Goal: Task Accomplishment & Management: Use online tool/utility

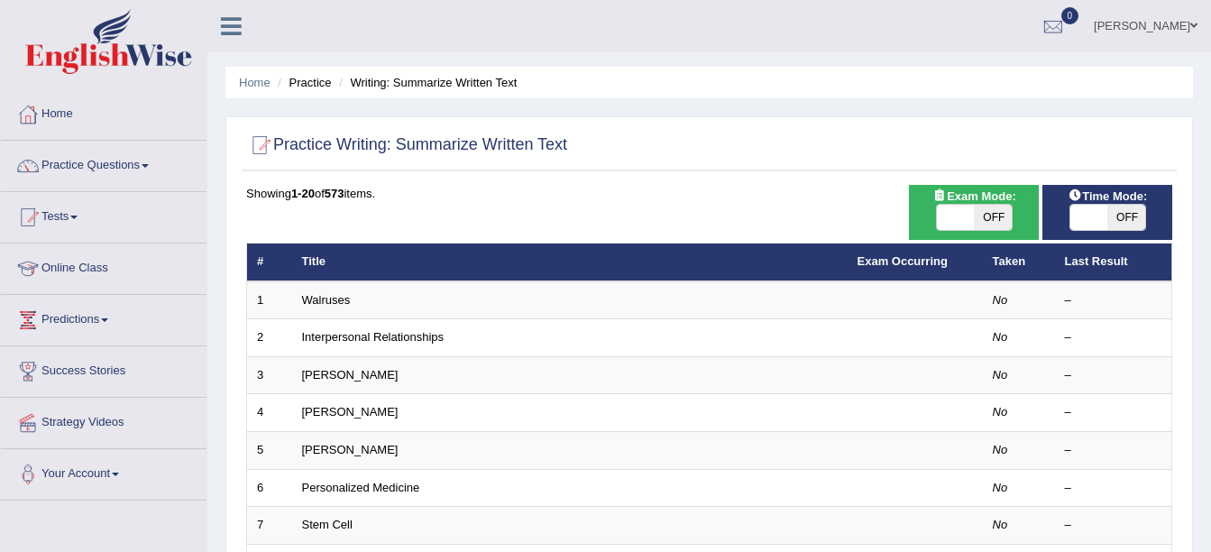
click at [990, 223] on span "OFF" at bounding box center [993, 217] width 38 height 25
checkbox input "true"
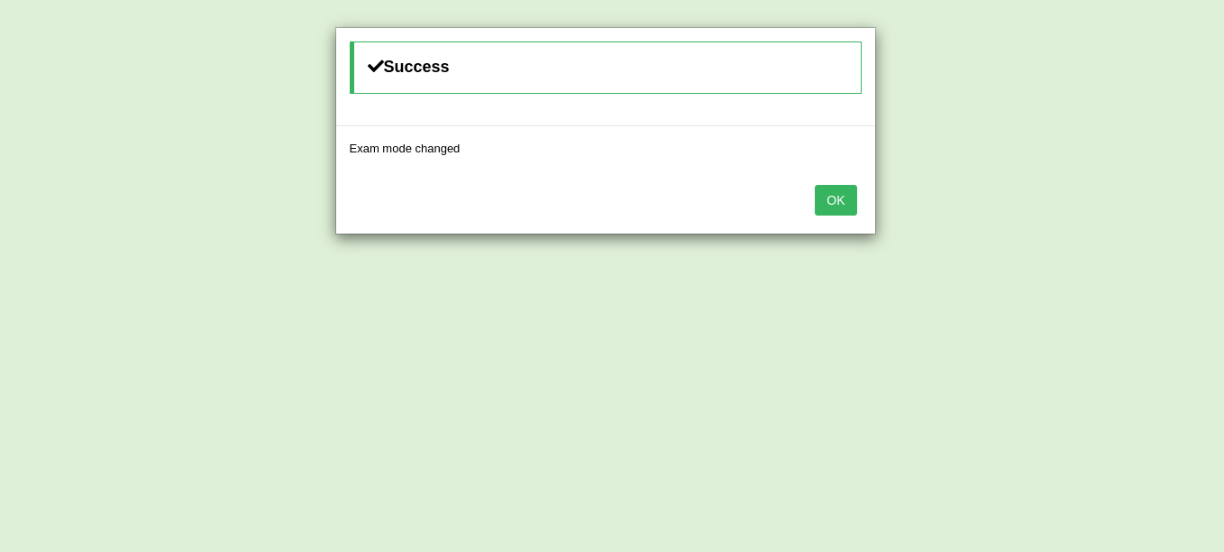
drag, startPoint x: 831, startPoint y: 213, endPoint x: 844, endPoint y: 218, distance: 13.7
click at [832, 215] on button "OK" at bounding box center [835, 200] width 41 height 31
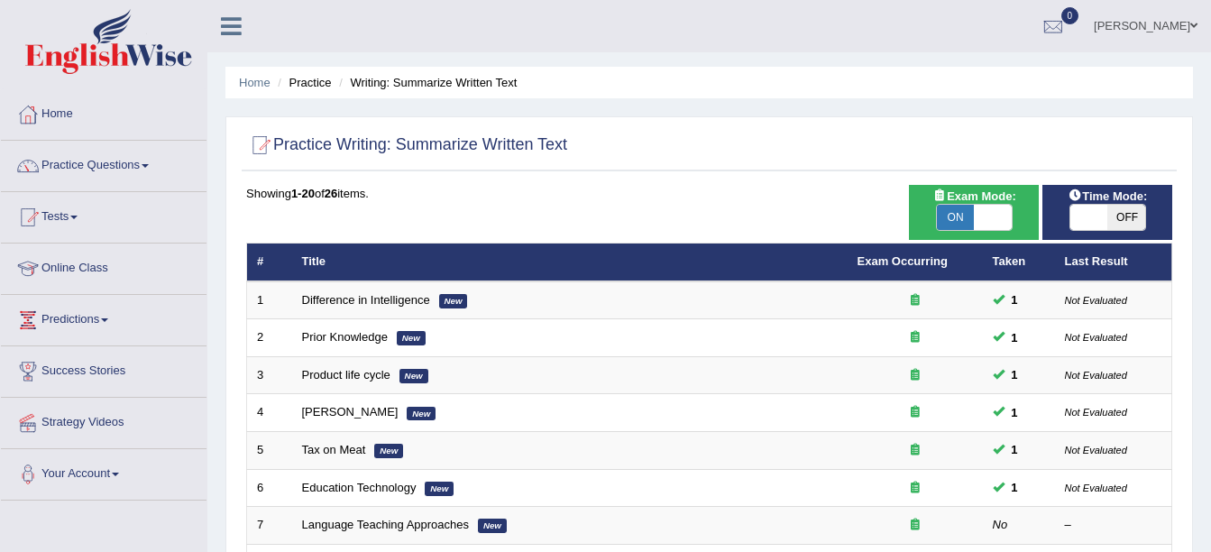
click at [1119, 213] on span "OFF" at bounding box center [1126, 217] width 38 height 25
checkbox input "true"
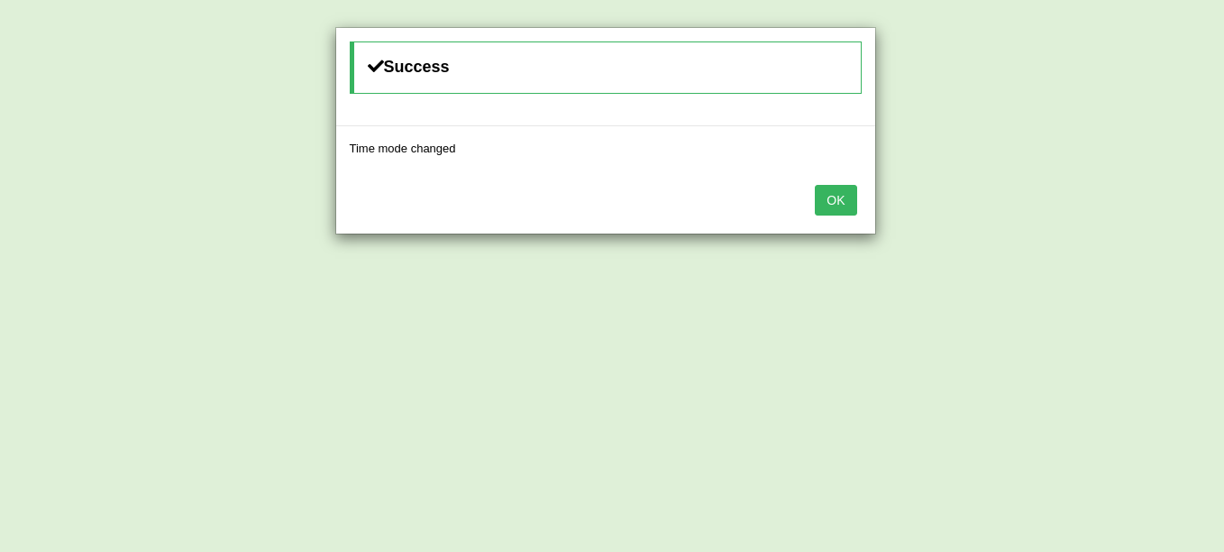
click at [847, 214] on button "OK" at bounding box center [835, 200] width 41 height 31
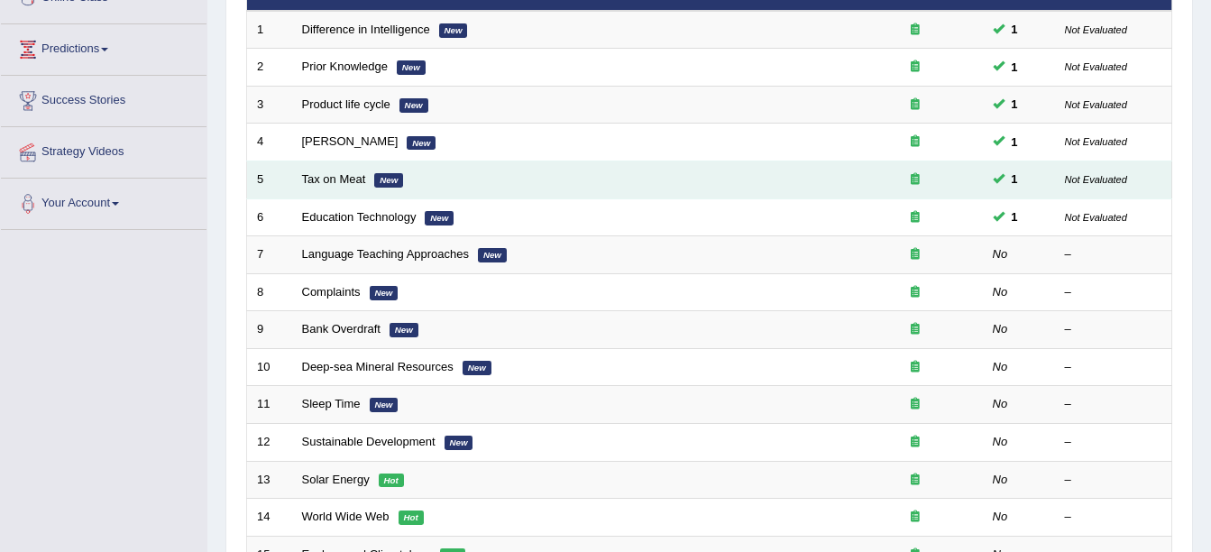
scroll to position [361, 0]
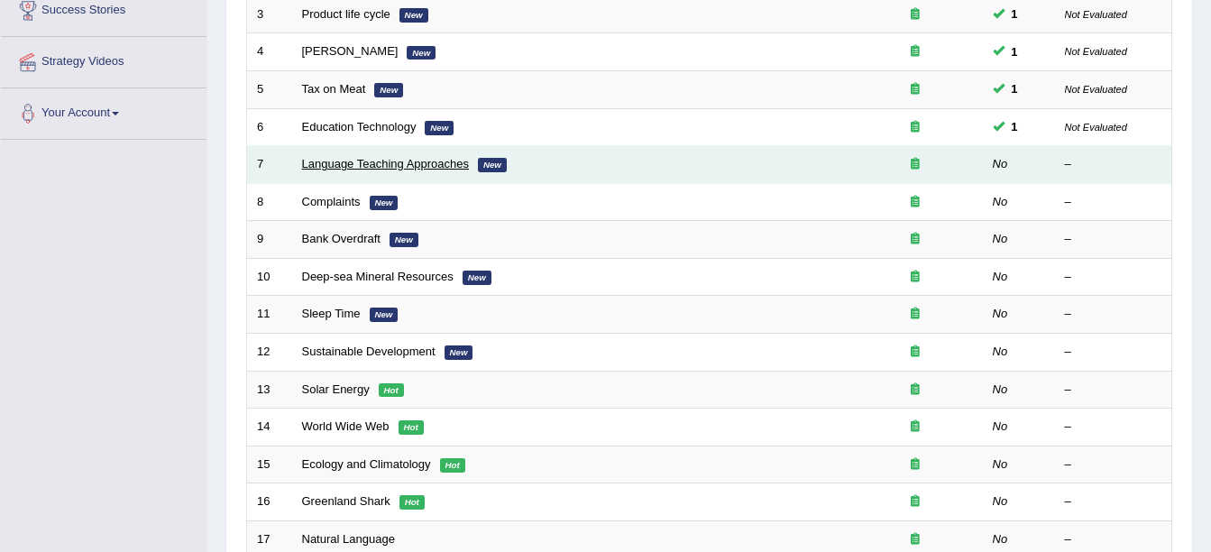
click at [375, 164] on link "Language Teaching Approaches" at bounding box center [386, 164] width 168 height 14
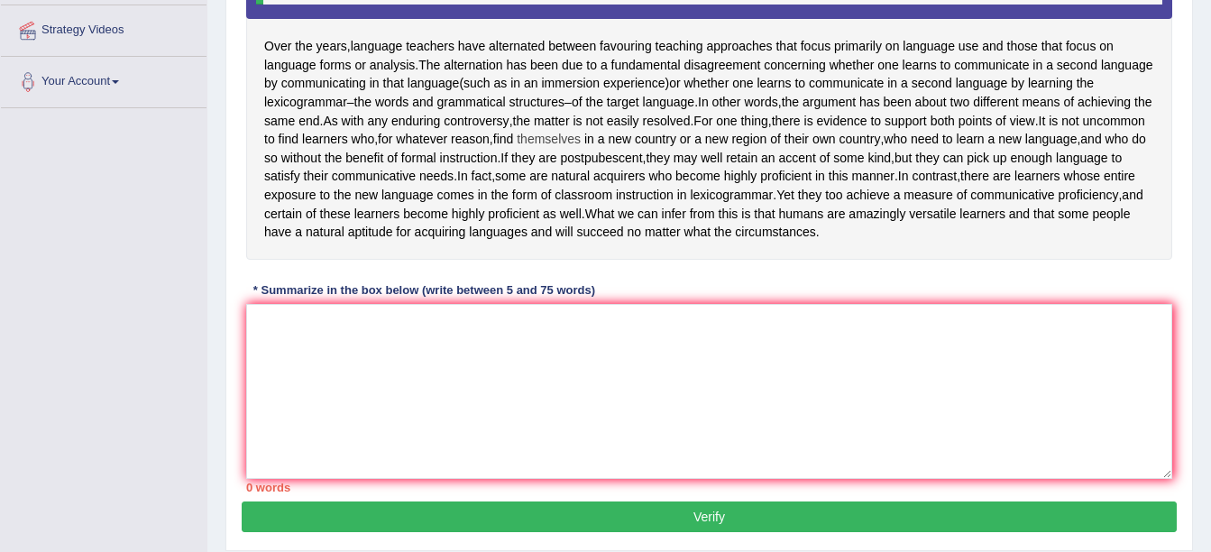
scroll to position [361, 0]
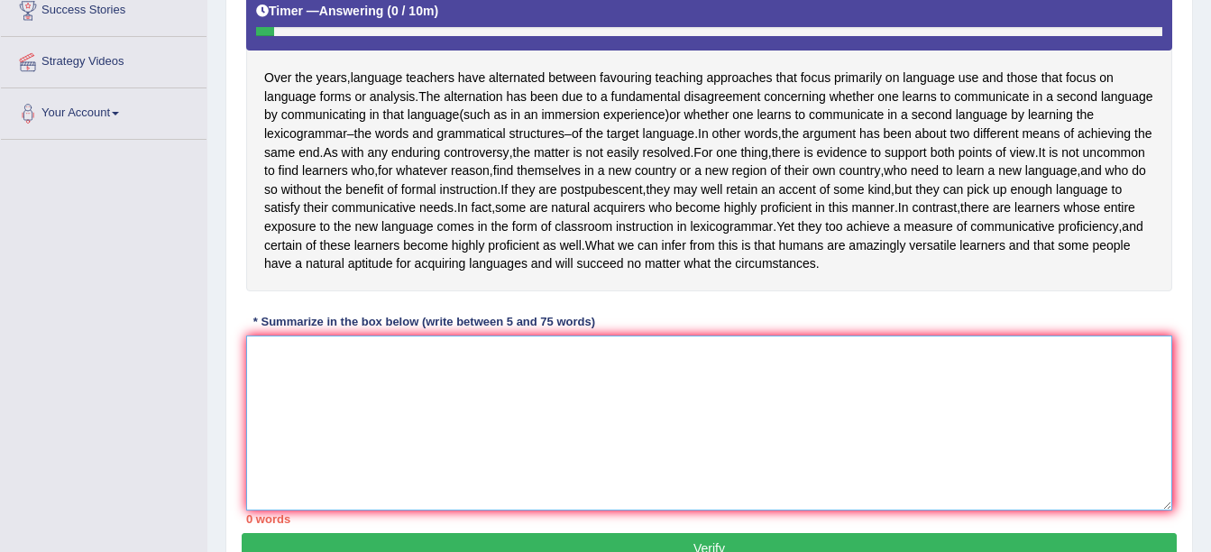
click at [450, 410] on textarea at bounding box center [709, 422] width 926 height 175
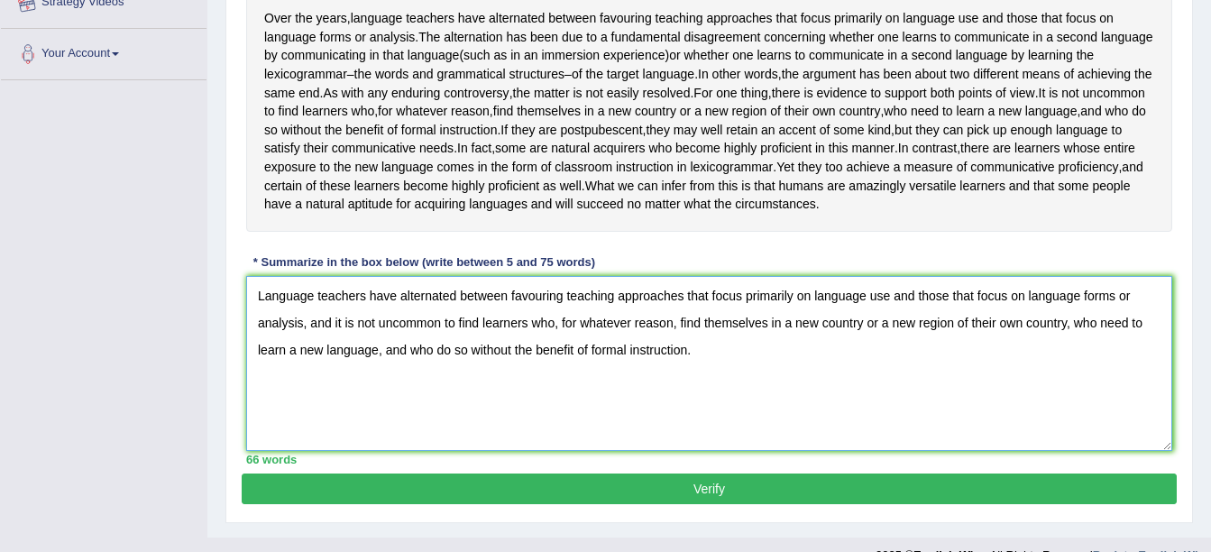
scroll to position [451, 0]
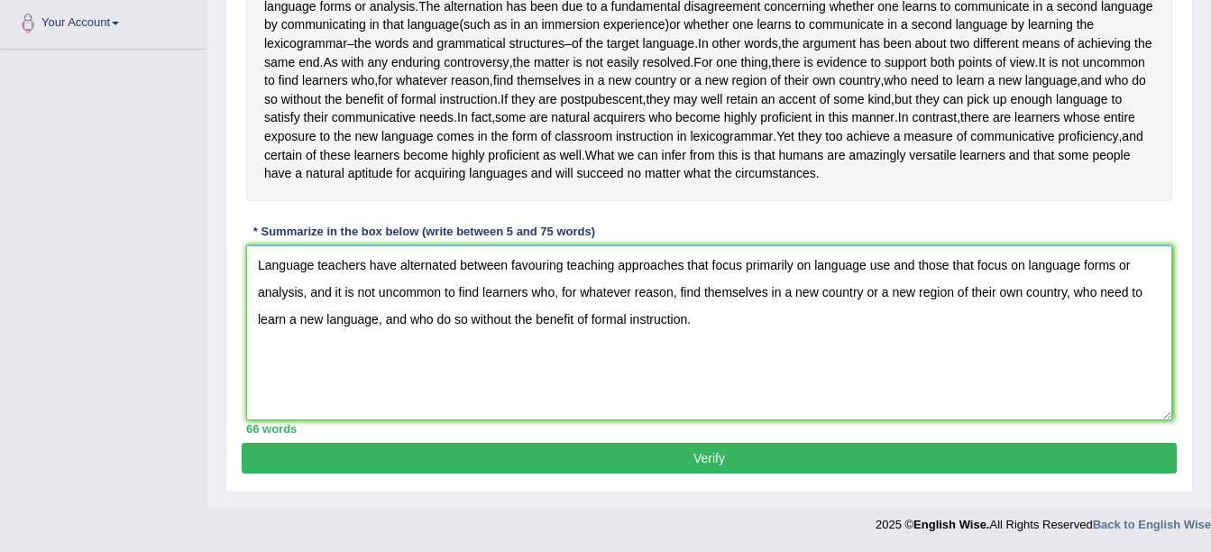
type textarea "Language teachers have alternated between favouring teaching approaches that fo…"
click at [796, 473] on button "Verify" at bounding box center [709, 458] width 935 height 31
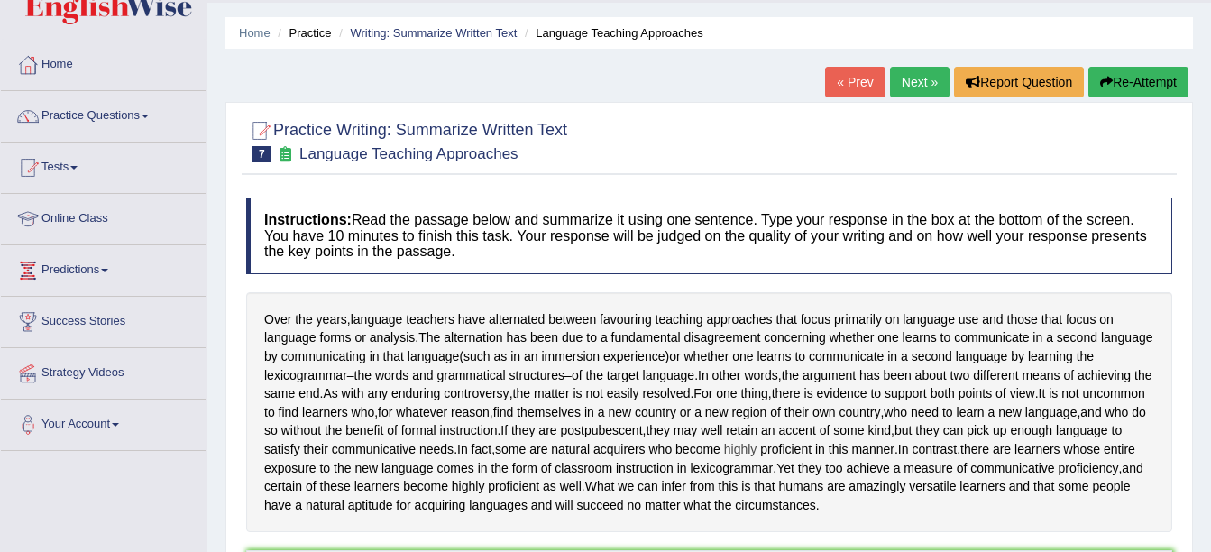
scroll to position [0, 0]
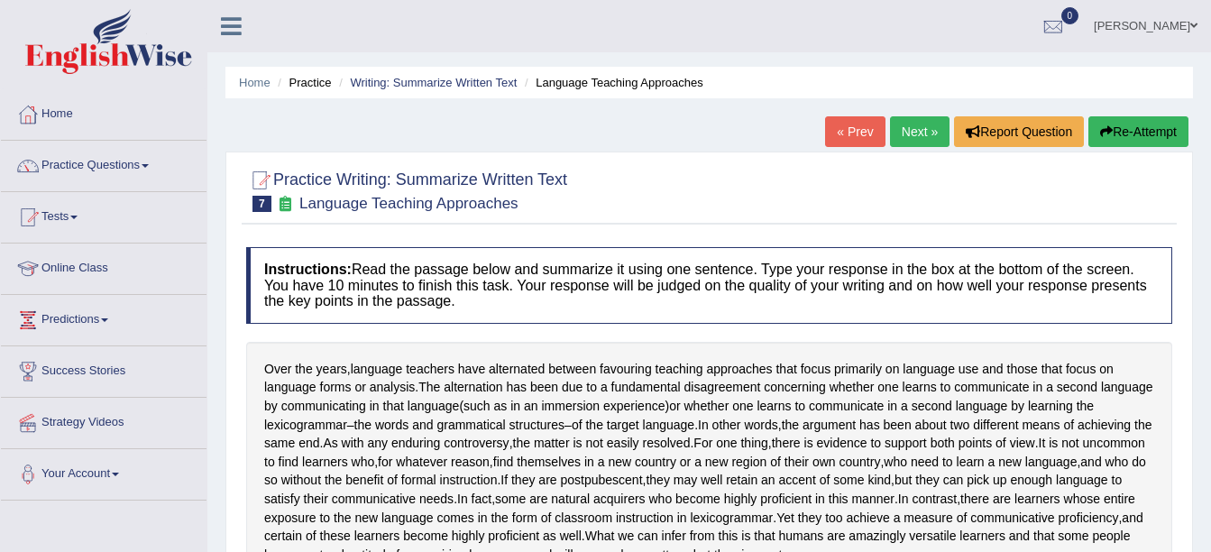
click at [917, 143] on link "Next »" at bounding box center [920, 131] width 60 height 31
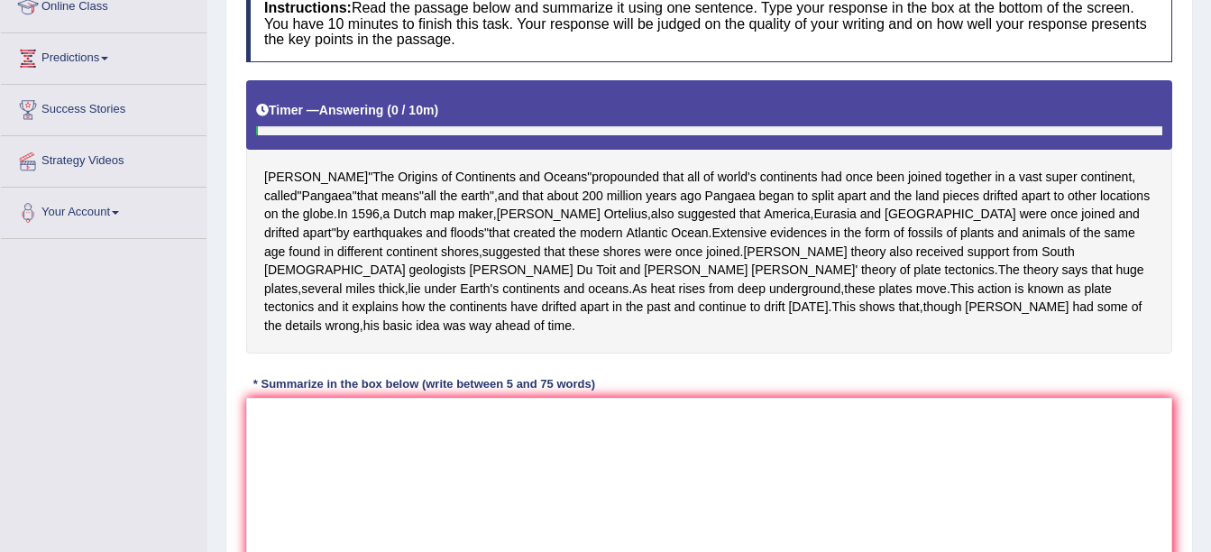
scroll to position [270, 0]
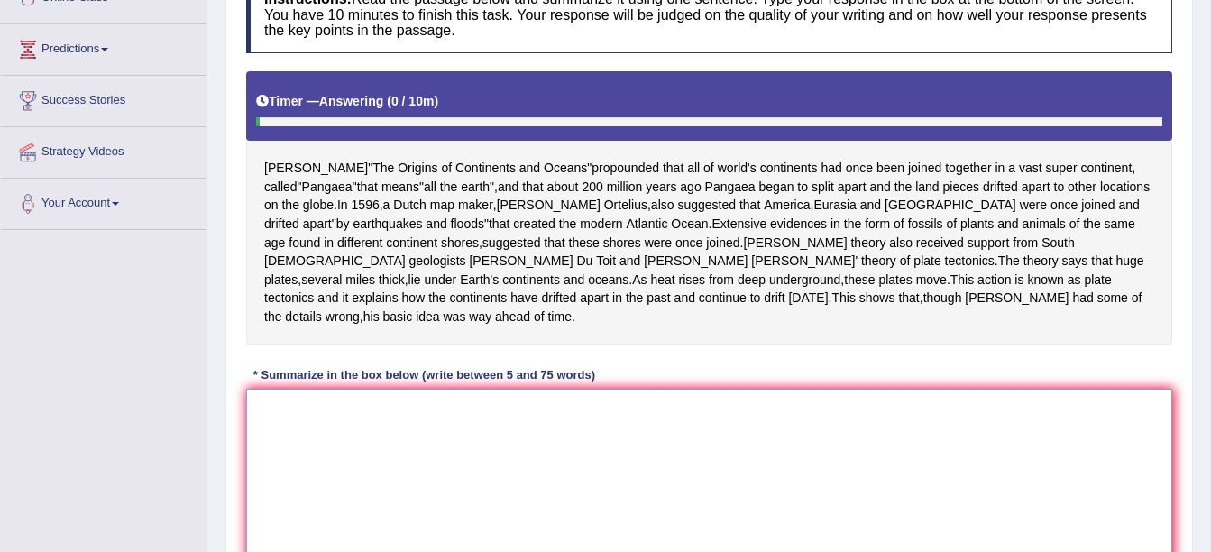
click at [372, 389] on textarea at bounding box center [709, 476] width 926 height 175
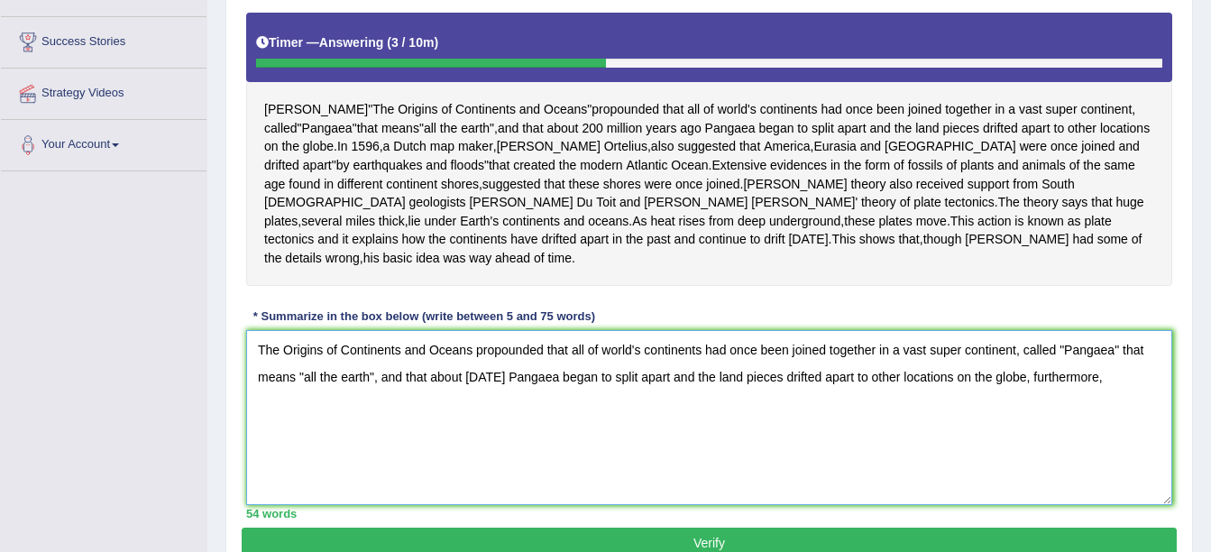
scroll to position [361, 0]
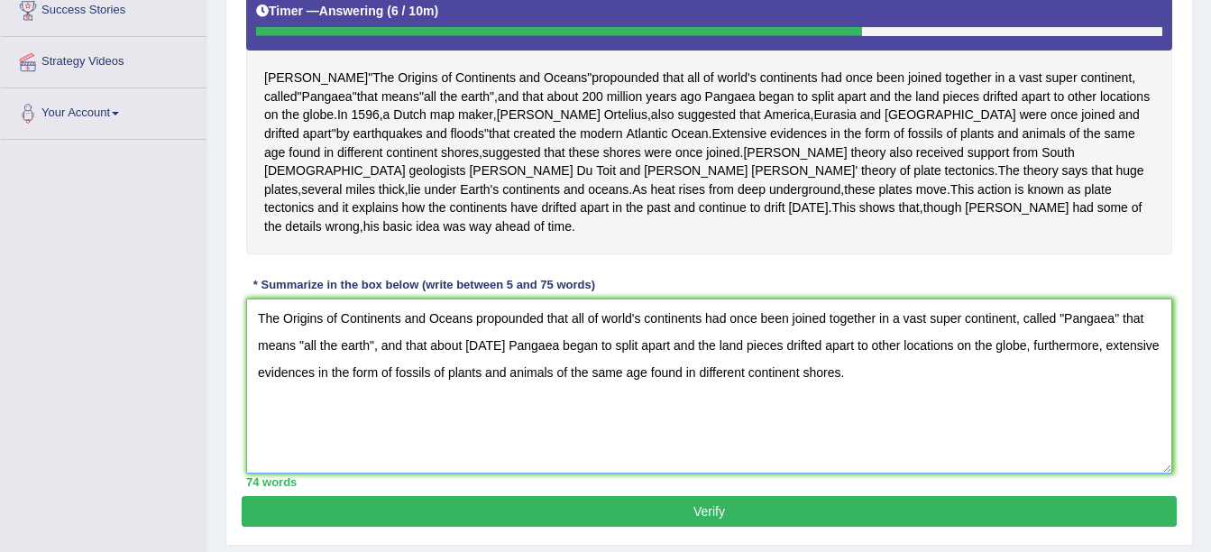
type textarea "The Origins of Continents and Oceans propounded that all of world's continents …"
click at [748, 496] on button "Verify" at bounding box center [709, 511] width 935 height 31
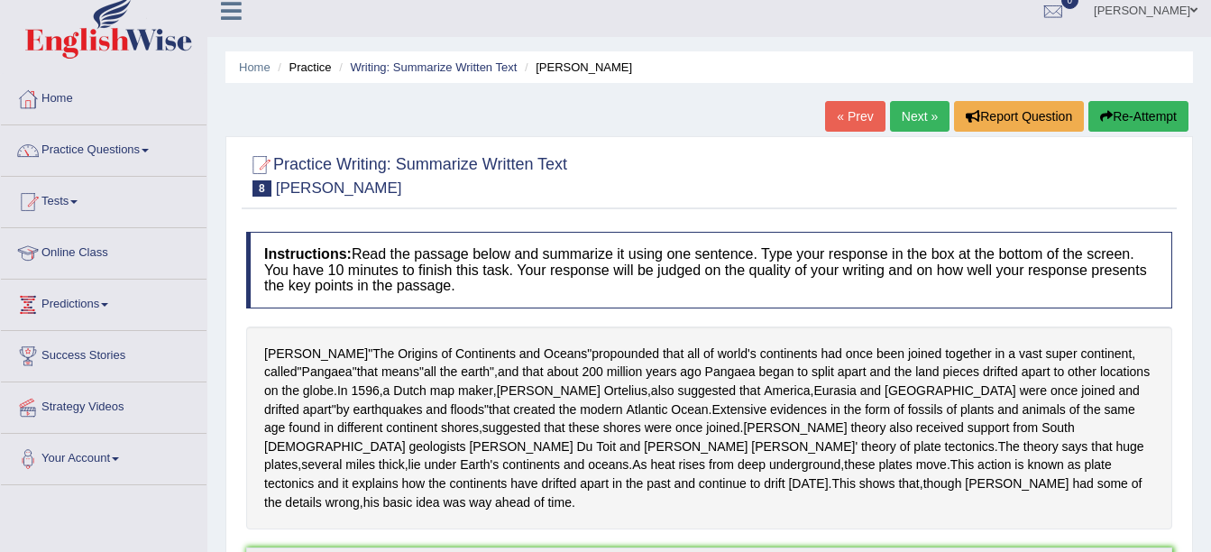
scroll to position [0, 0]
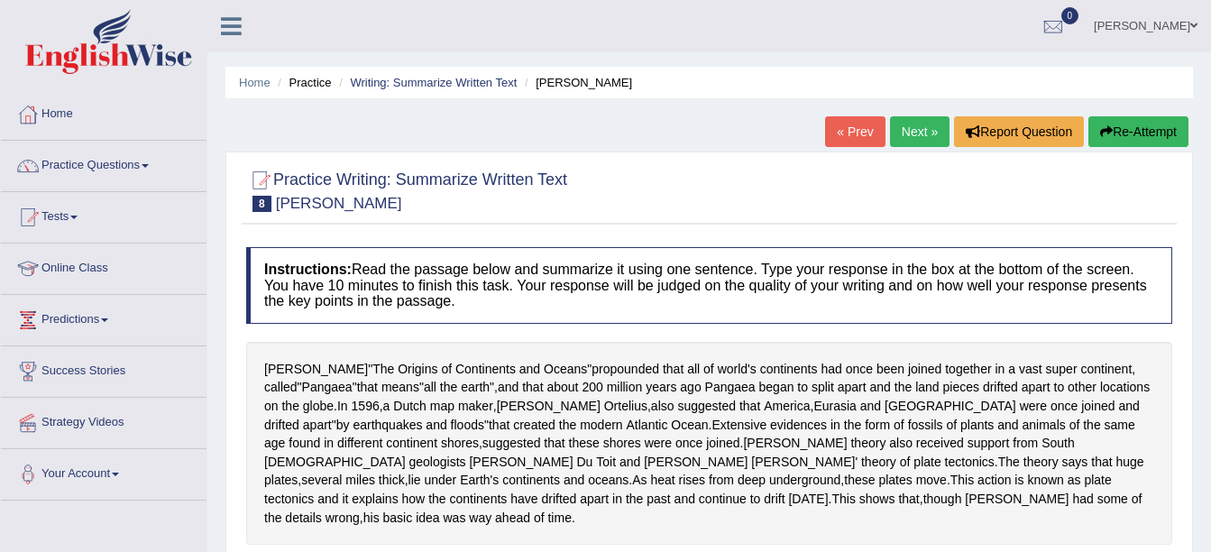
click at [133, 153] on link "Practice Questions" at bounding box center [104, 163] width 206 height 45
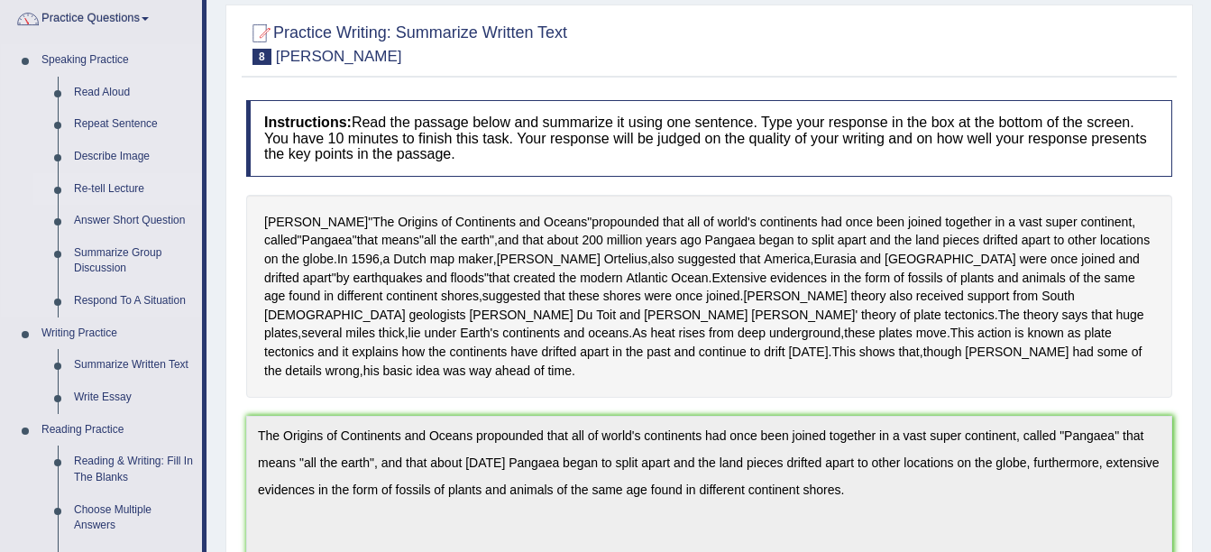
scroll to position [180, 0]
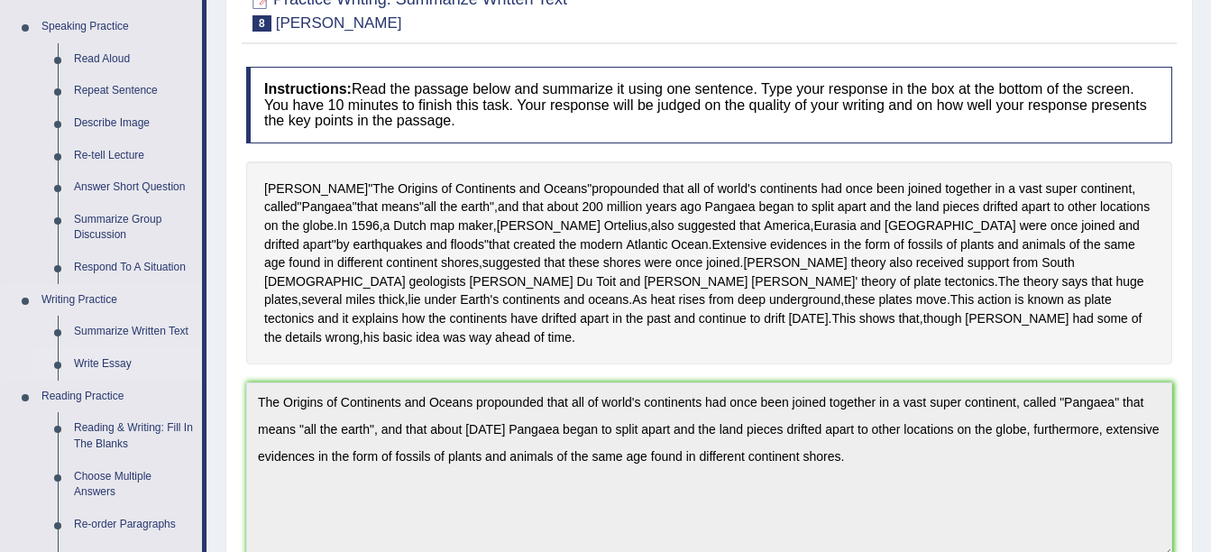
click at [98, 360] on link "Write Essay" at bounding box center [134, 364] width 136 height 32
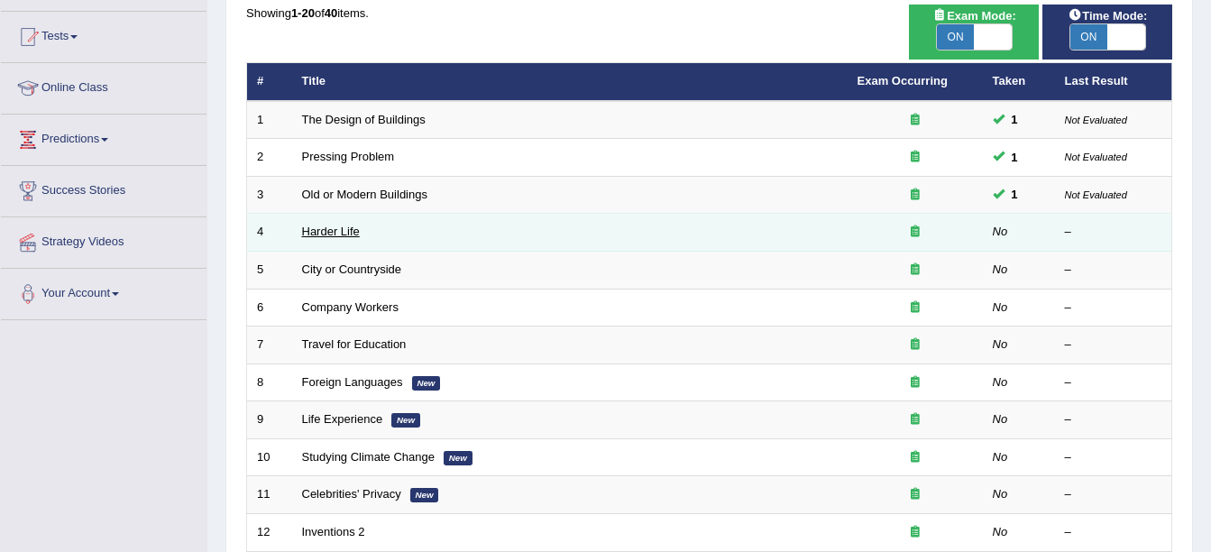
click at [335, 234] on link "Harder Life" at bounding box center [331, 231] width 58 height 14
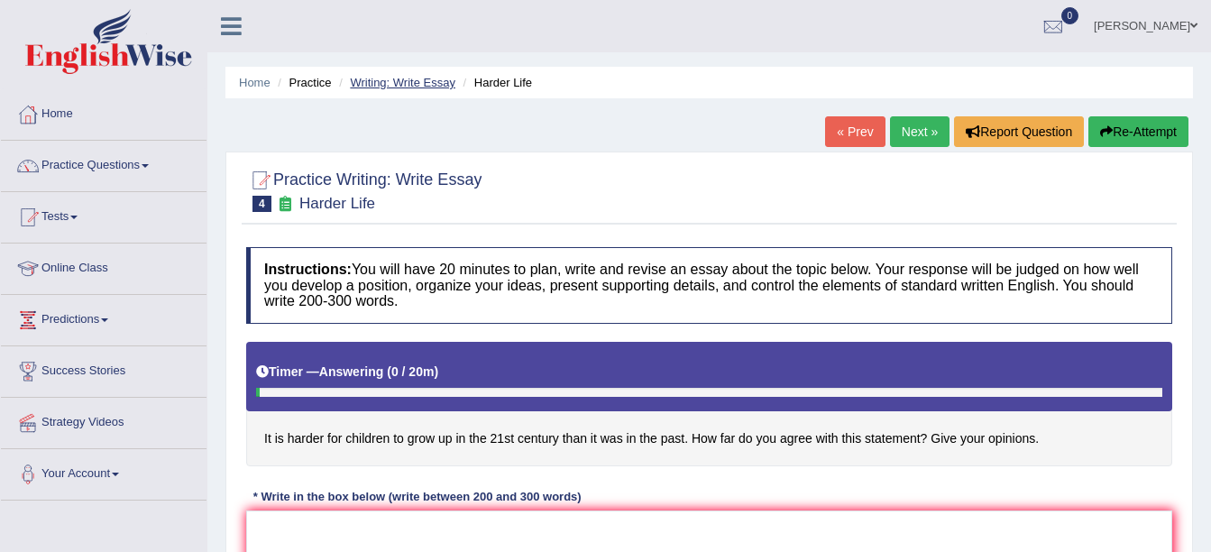
click at [408, 79] on link "Writing: Write Essay" at bounding box center [402, 83] width 105 height 14
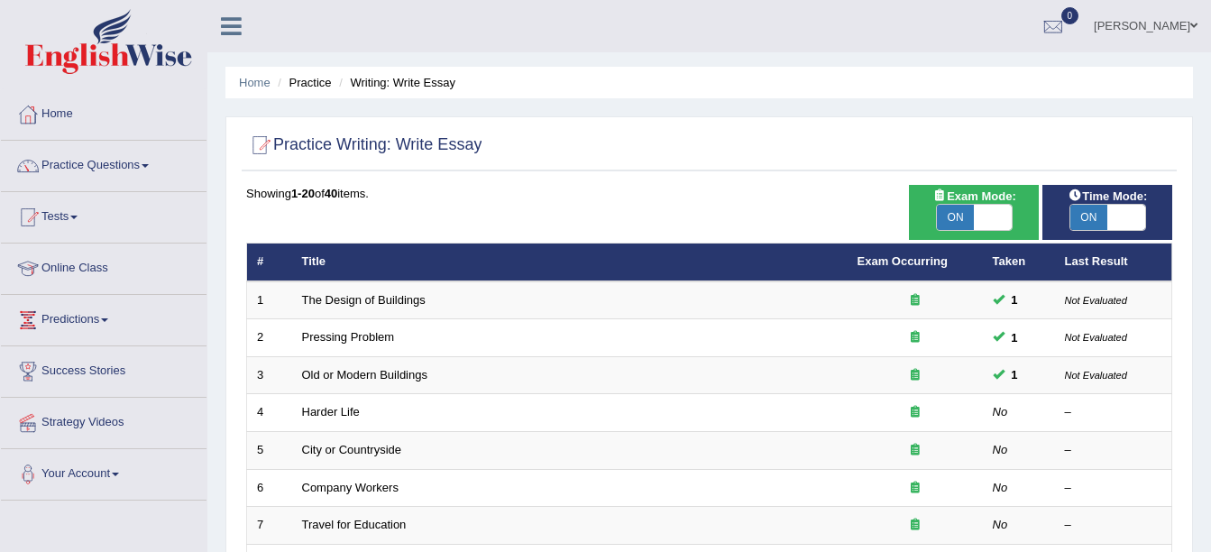
click at [1086, 204] on div "ON OFF" at bounding box center [1107, 217] width 77 height 27
click at [1094, 208] on span "ON" at bounding box center [1089, 217] width 38 height 25
checkbox input "false"
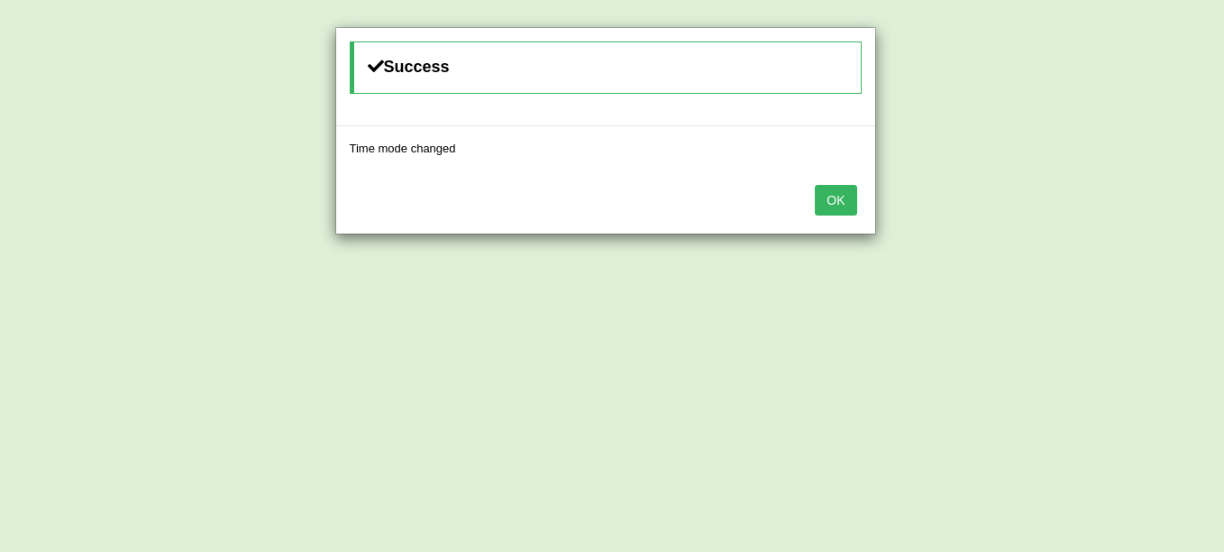
click at [838, 207] on button "OK" at bounding box center [835, 200] width 41 height 31
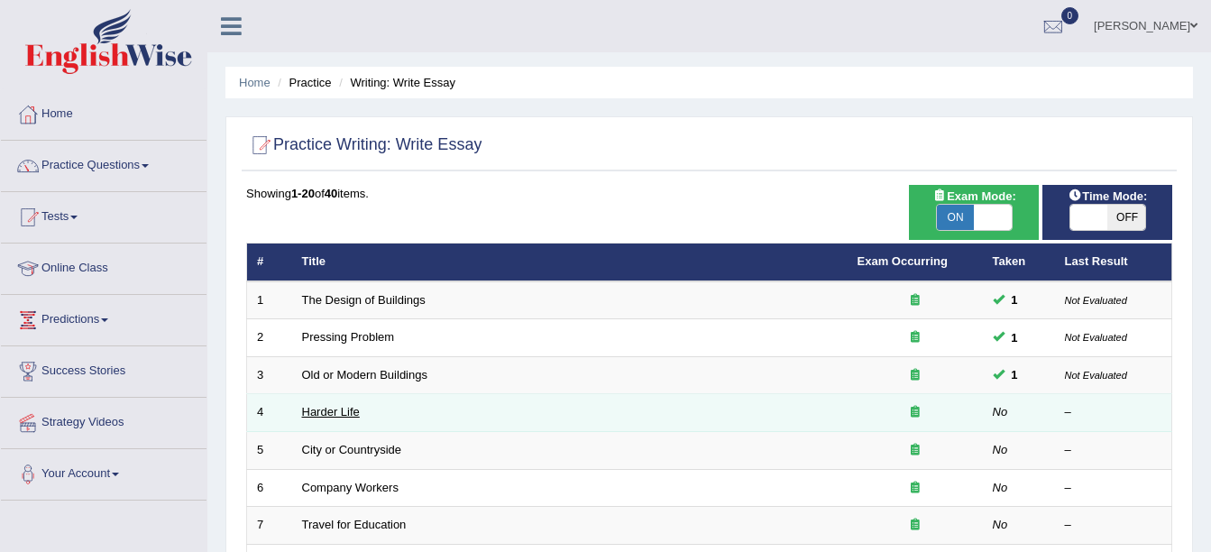
click at [314, 407] on link "Harder Life" at bounding box center [331, 412] width 58 height 14
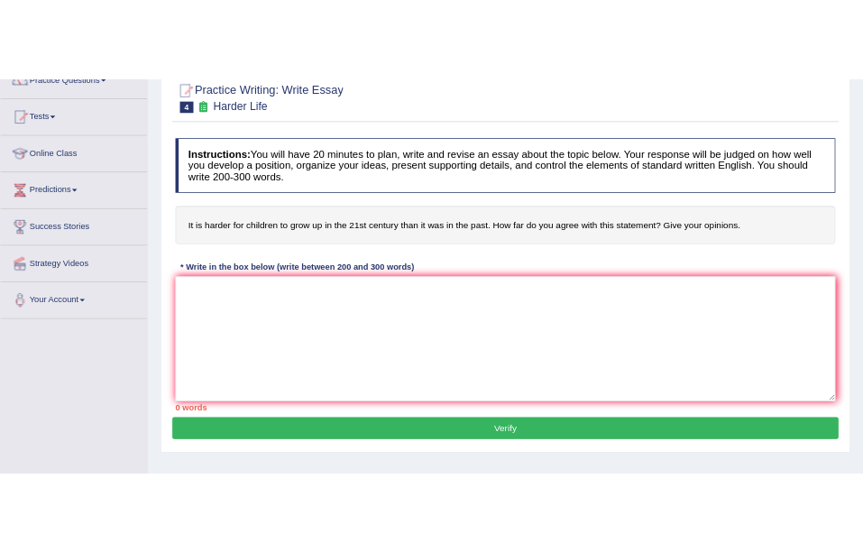
scroll to position [180, 0]
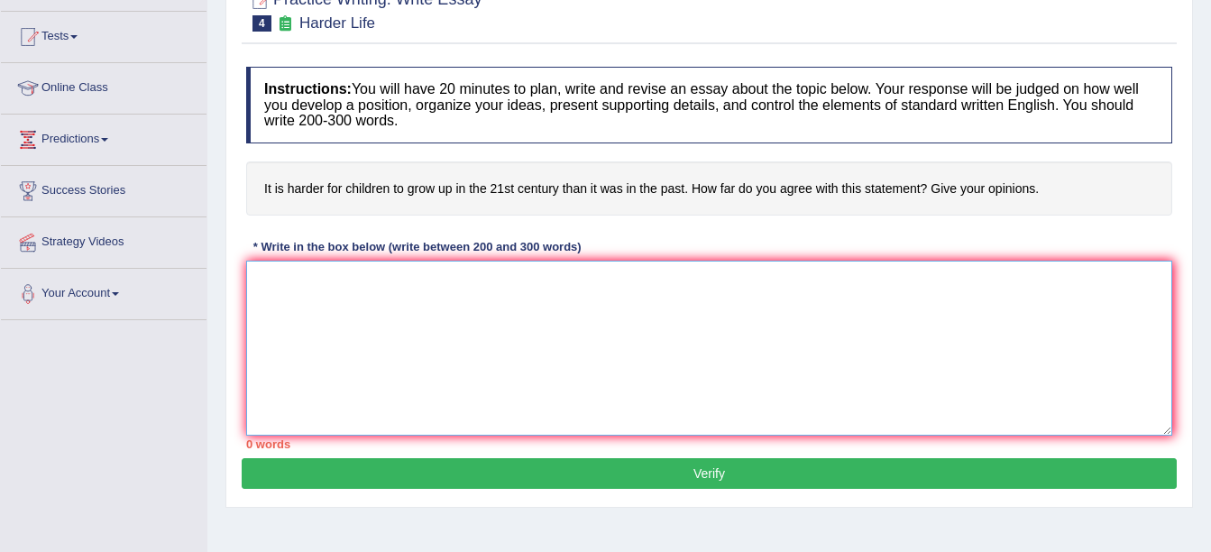
click at [516, 304] on textarea at bounding box center [709, 348] width 926 height 175
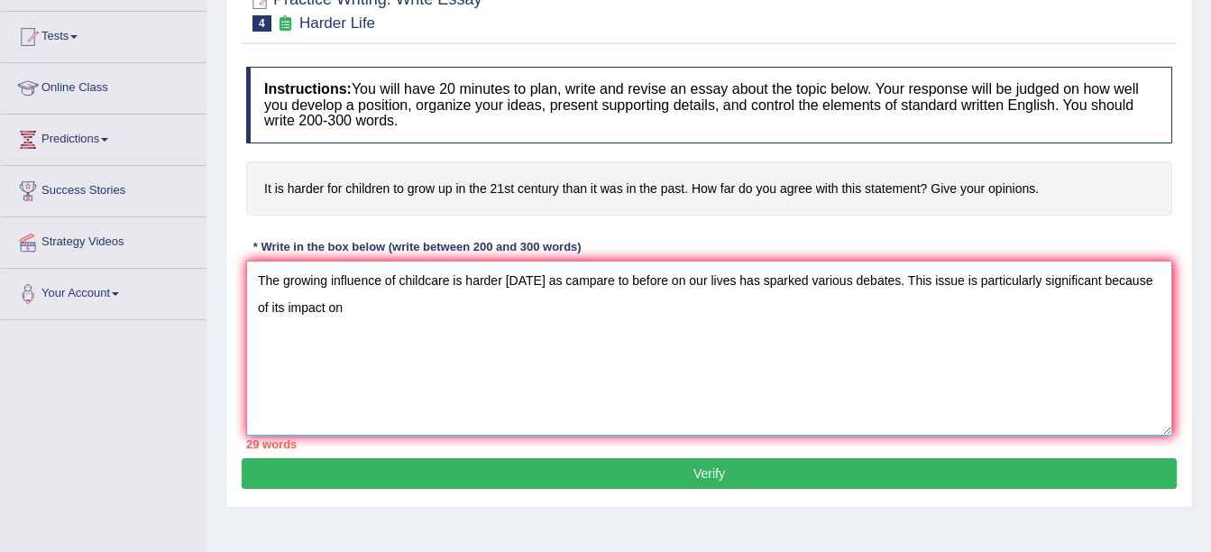
drag, startPoint x: 401, startPoint y: 282, endPoint x: 541, endPoint y: 287, distance: 139.8
click at [541, 287] on textarea "The growing influence of childcare is harder [DATE] as campare to before on our…" at bounding box center [709, 348] width 926 height 175
click at [423, 318] on textarea "The growing influence of growth of childrens are harder [DATE] as campare to be…" at bounding box center [709, 348] width 926 height 175
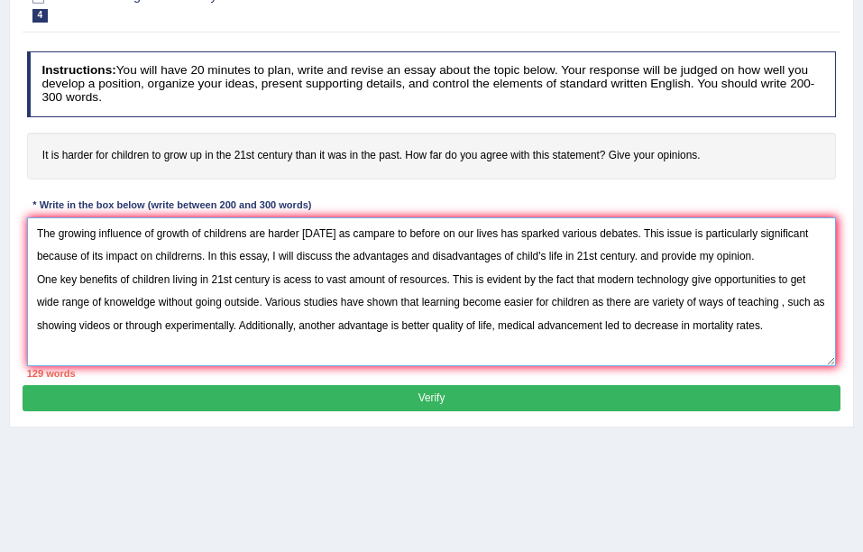
click at [761, 325] on textarea "The growing influence of growth of childrens are harder [DATE] as campare to be…" at bounding box center [432, 291] width 810 height 149
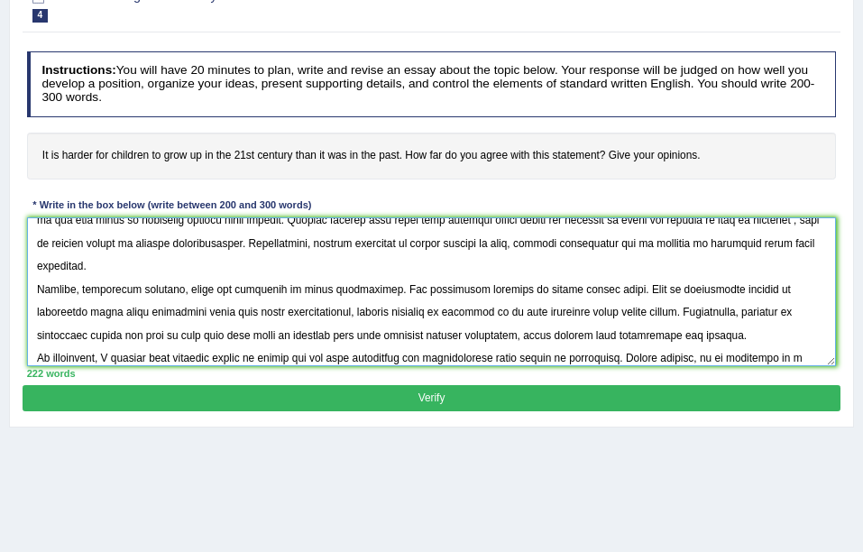
scroll to position [123, 0]
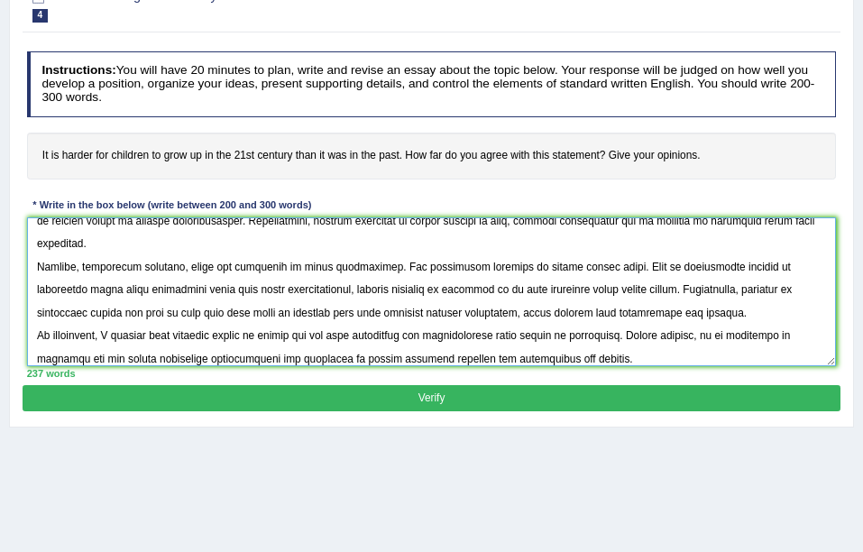
type textarea "The growing influence of growth of childrens are harder [DATE] as campare to be…"
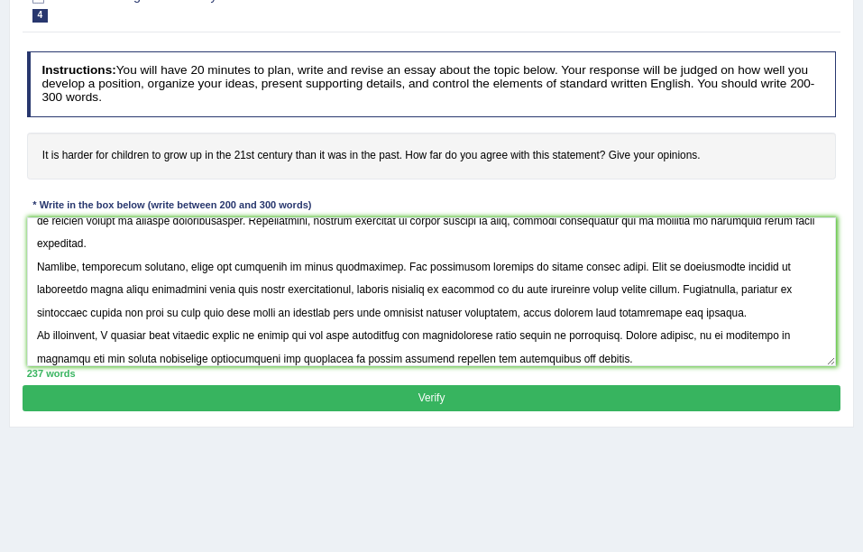
click at [434, 387] on button "Verify" at bounding box center [431, 398] width 817 height 26
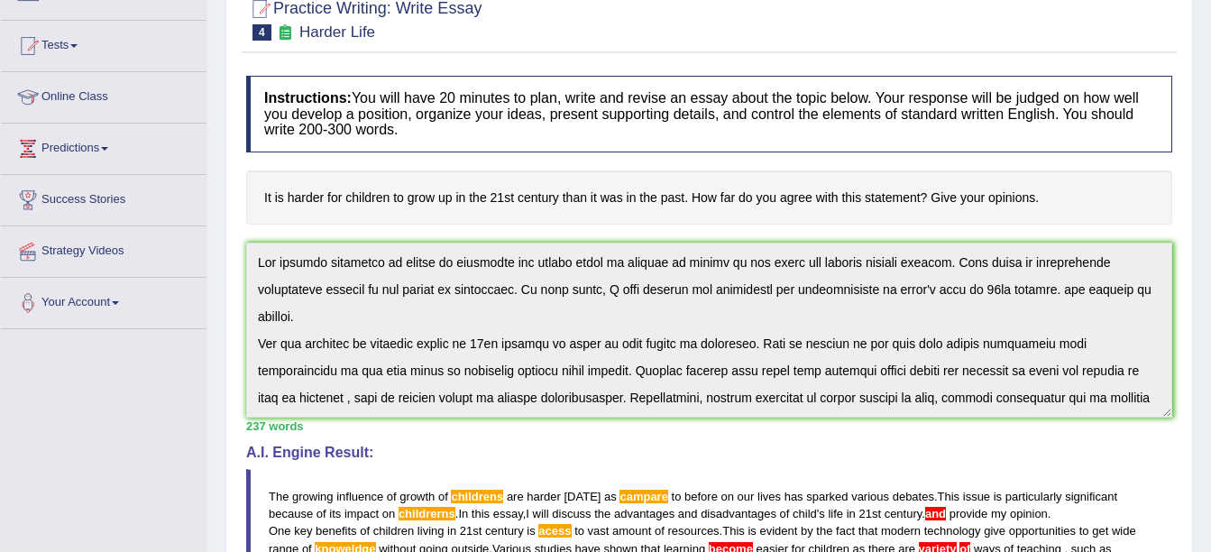
scroll to position [0, 0]
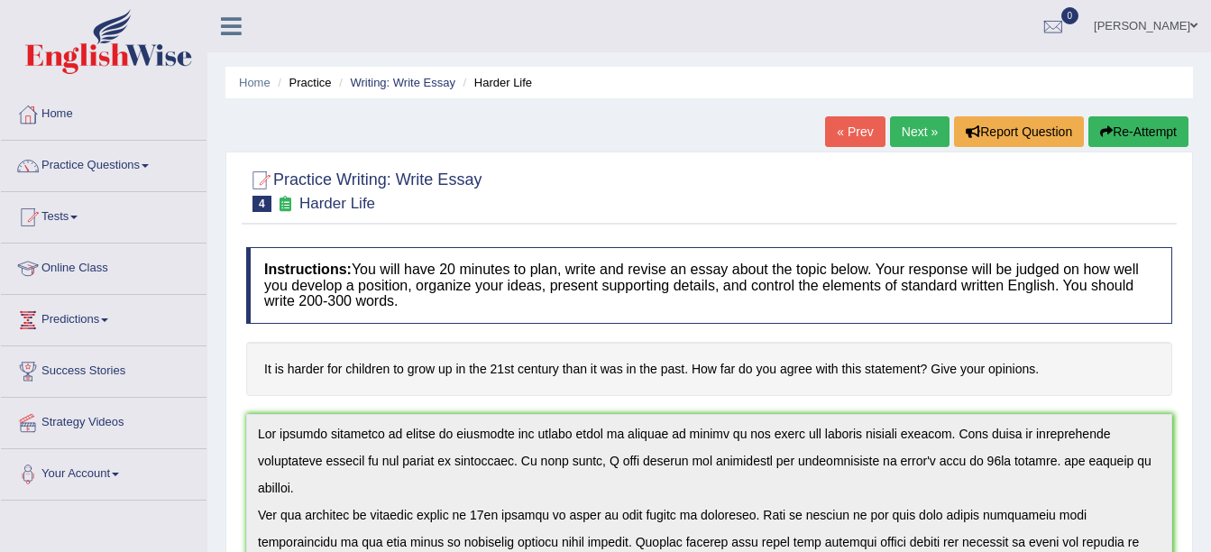
drag, startPoint x: 471, startPoint y: 142, endPoint x: 822, endPoint y: -93, distance: 423.1
click at [822, 0] on html "Toggle navigation Home Practice Questions Speaking Practice Read Aloud Repeat S…" at bounding box center [605, 276] width 1211 height 552
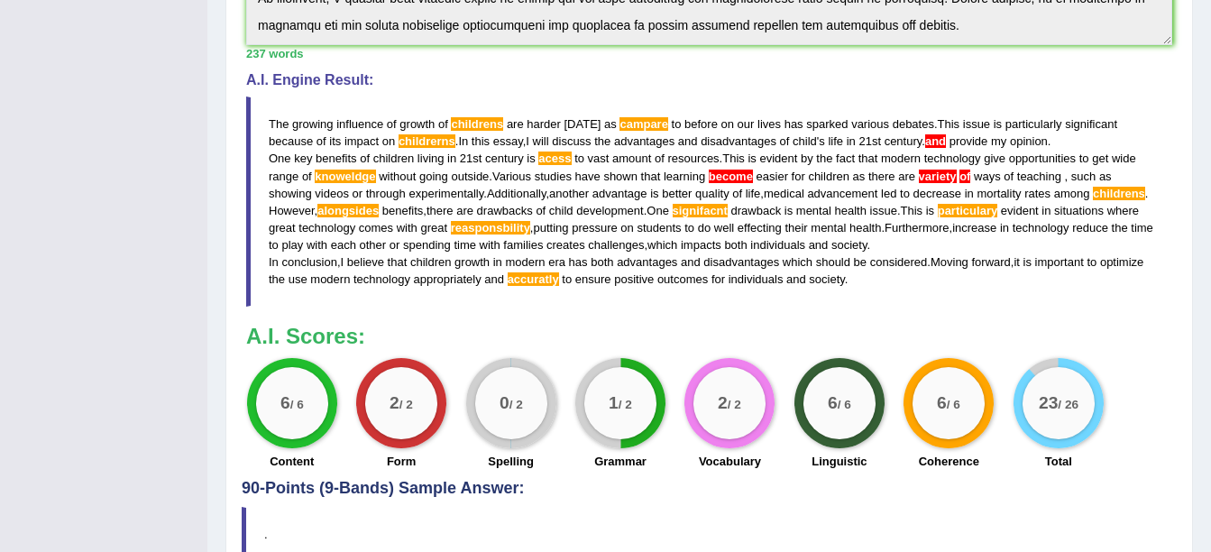
scroll to position [631, 0]
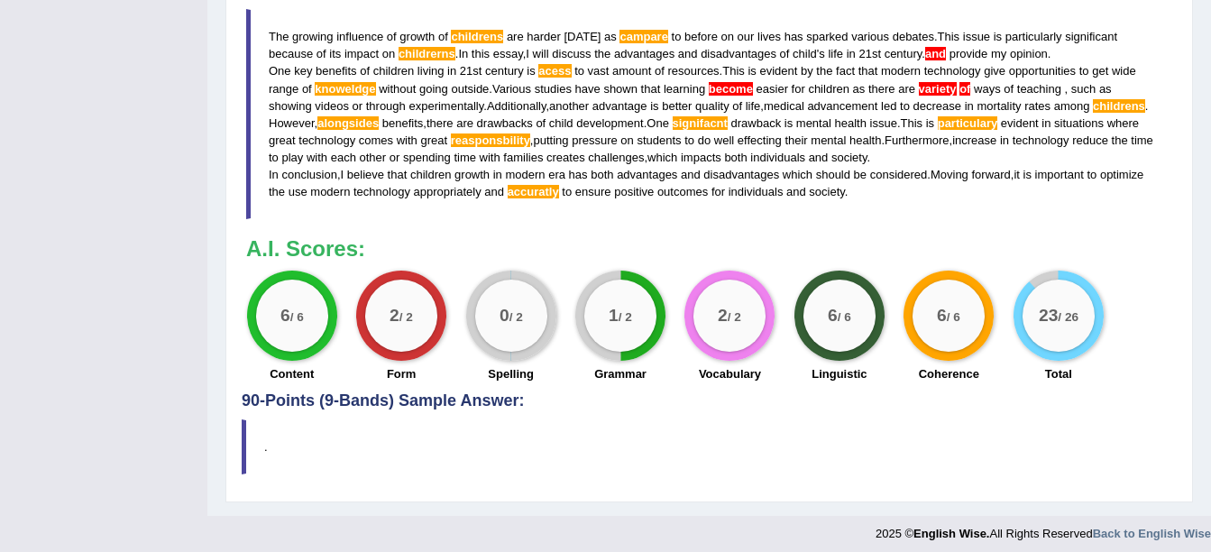
drag, startPoint x: 881, startPoint y: 189, endPoint x: 65, endPoint y: 8, distance: 835.8
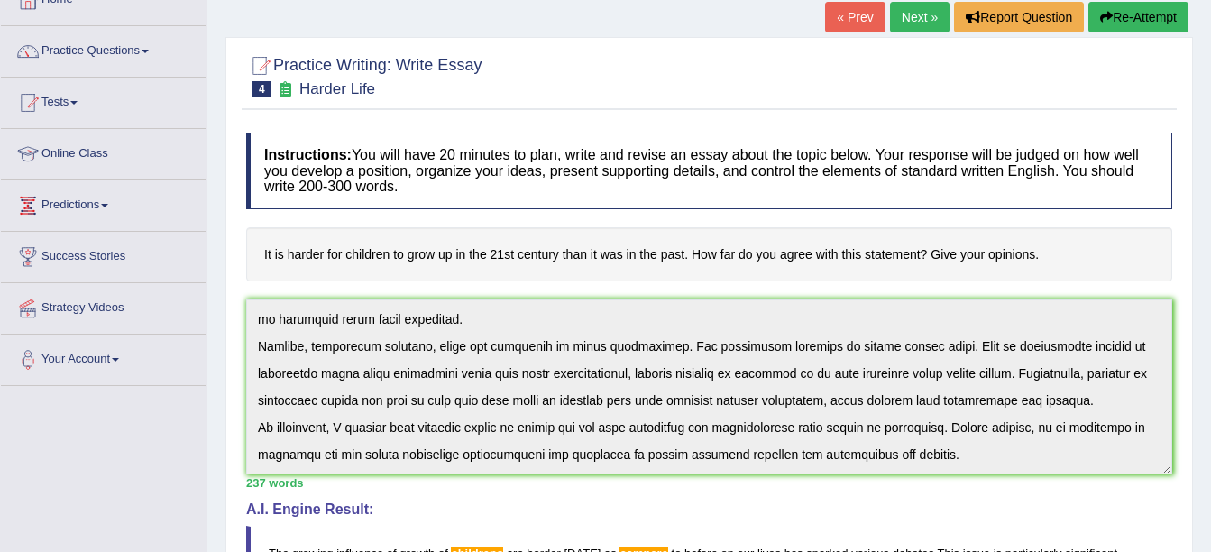
scroll to position [90, 0]
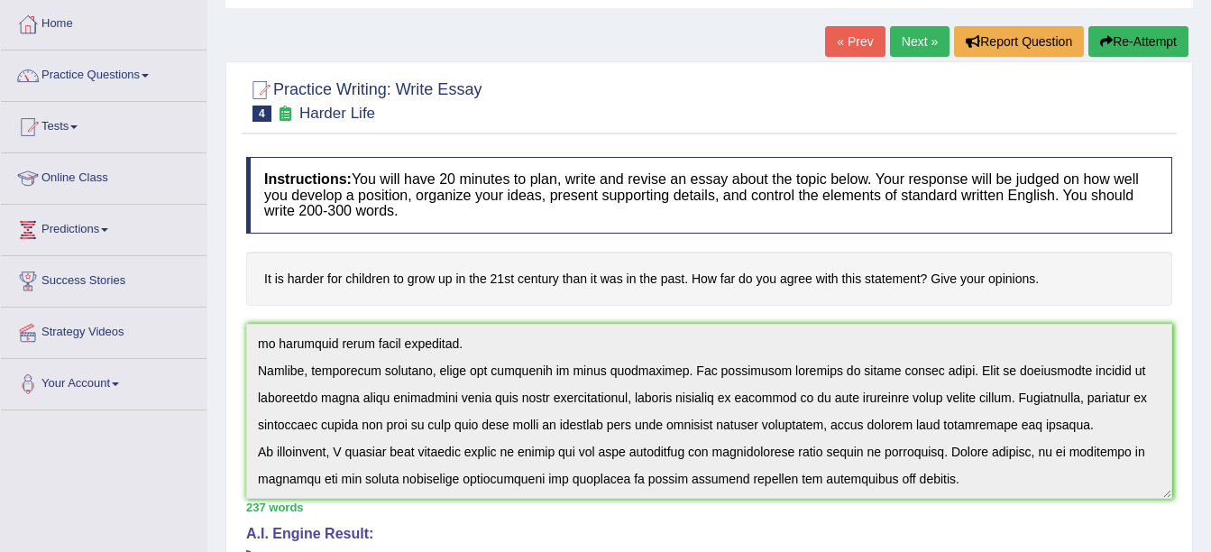
click at [1160, 23] on div "Home Practice Writing: Write Essay Harder Life « Prev Next » Report Question Re…" at bounding box center [708, 483] width 1003 height 1147
click at [1159, 55] on button "Re-Attempt" at bounding box center [1138, 41] width 100 height 31
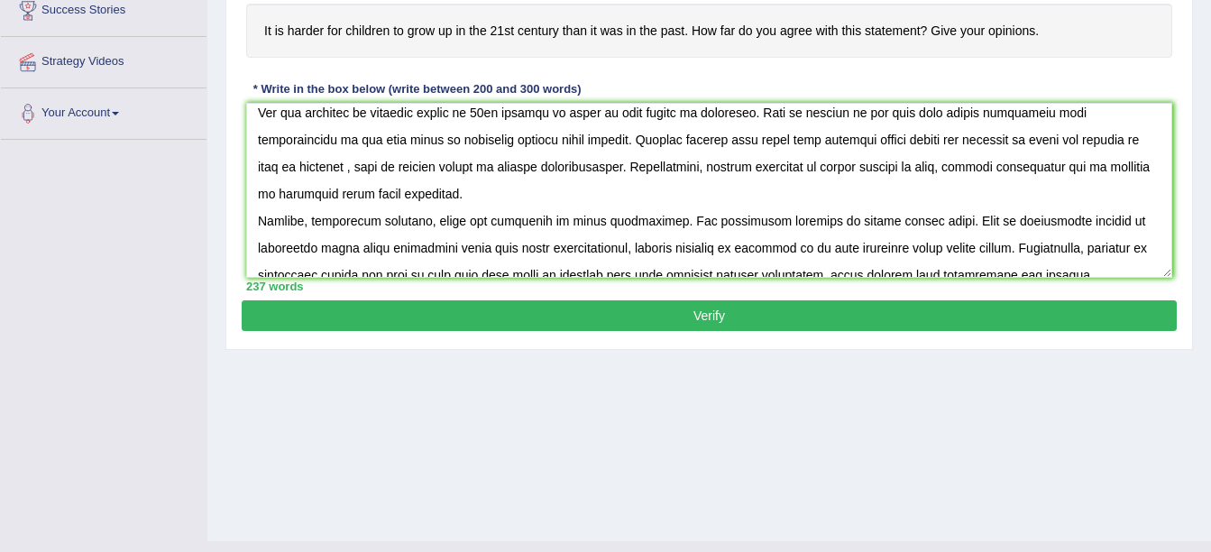
scroll to position [10, 0]
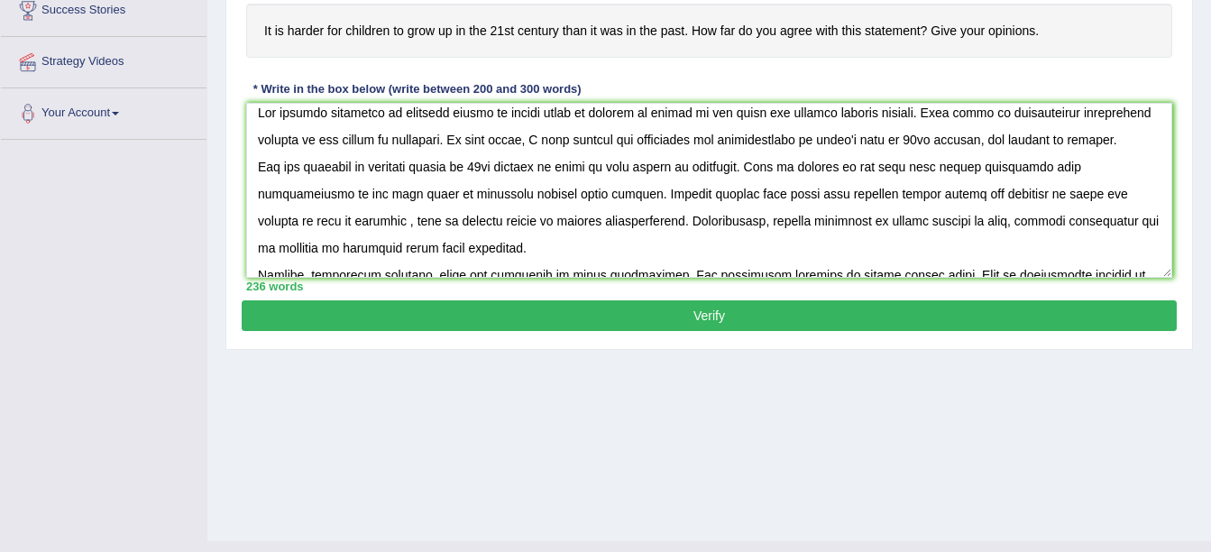
click at [554, 170] on textarea at bounding box center [709, 190] width 926 height 175
click at [1050, 188] on textarea at bounding box center [709, 190] width 926 height 175
click at [1058, 195] on textarea at bounding box center [709, 190] width 926 height 175
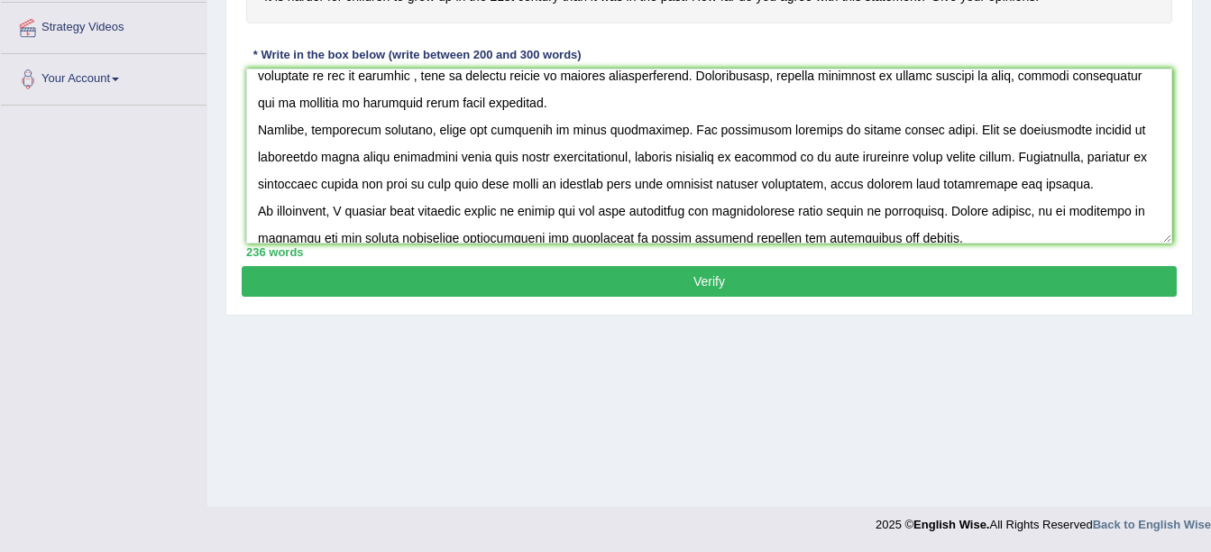
scroll to position [135, 0]
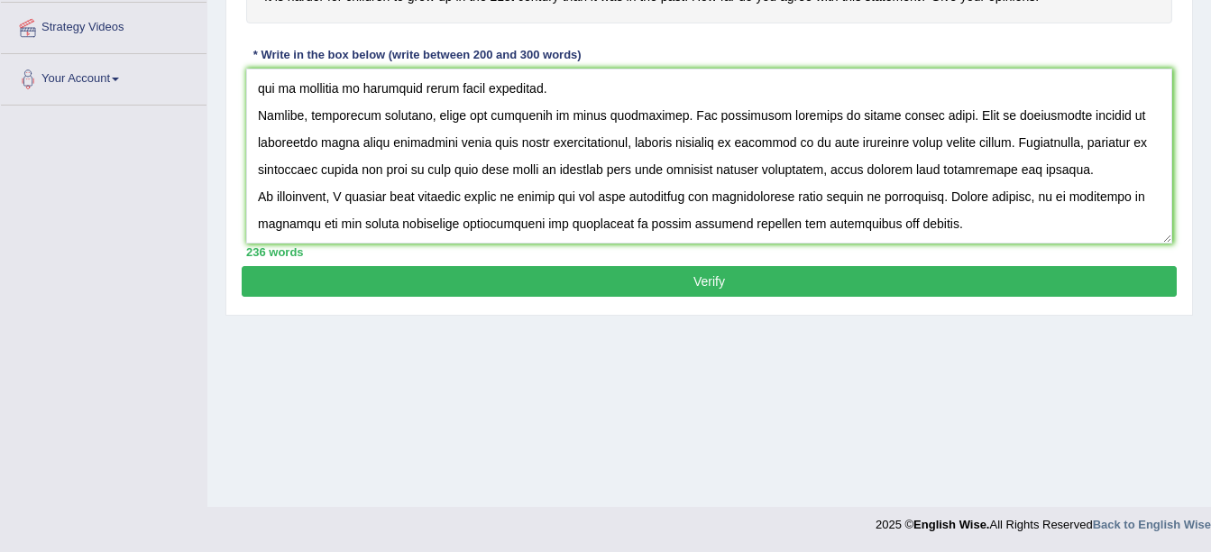
type textarea "The growing influence of children growth is harder today as campare to before o…"
click at [673, 272] on button "Verify" at bounding box center [709, 281] width 935 height 31
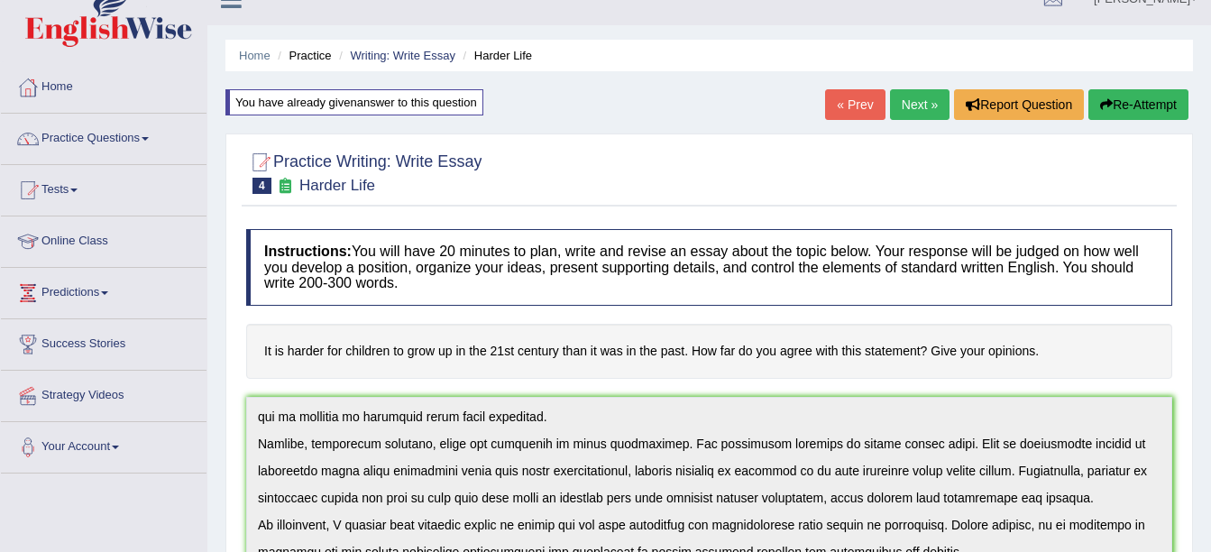
scroll to position [18, 0]
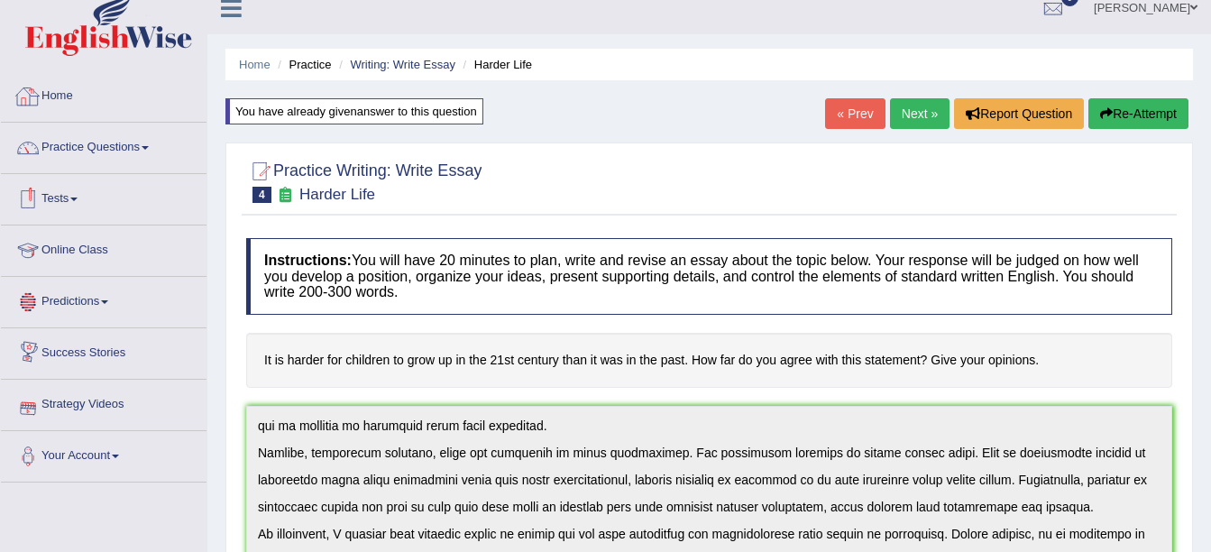
click at [134, 144] on link "Practice Questions" at bounding box center [104, 145] width 206 height 45
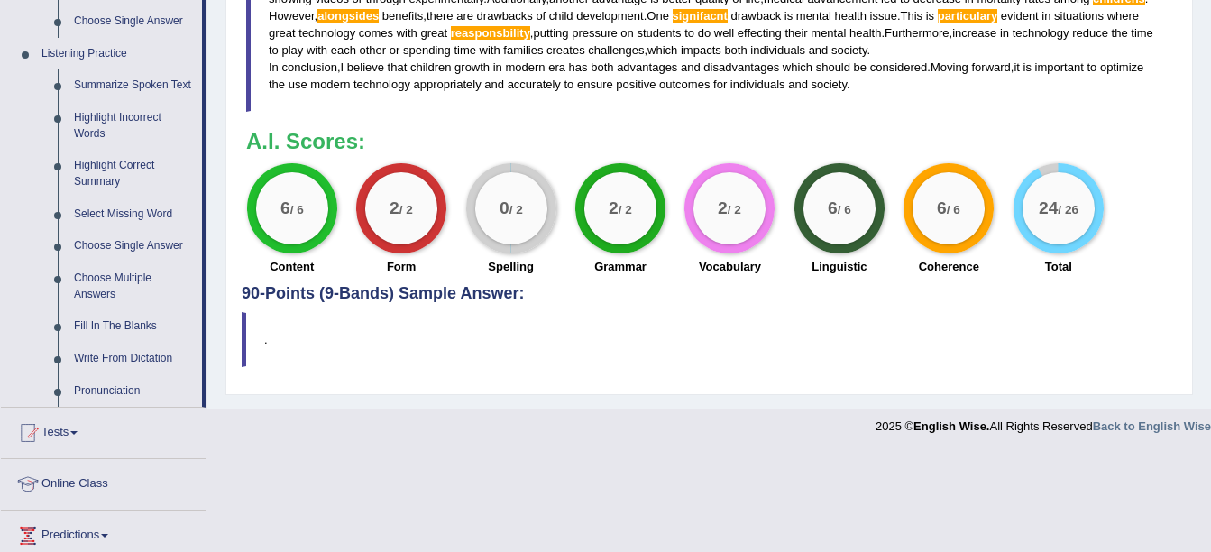
scroll to position [732, 0]
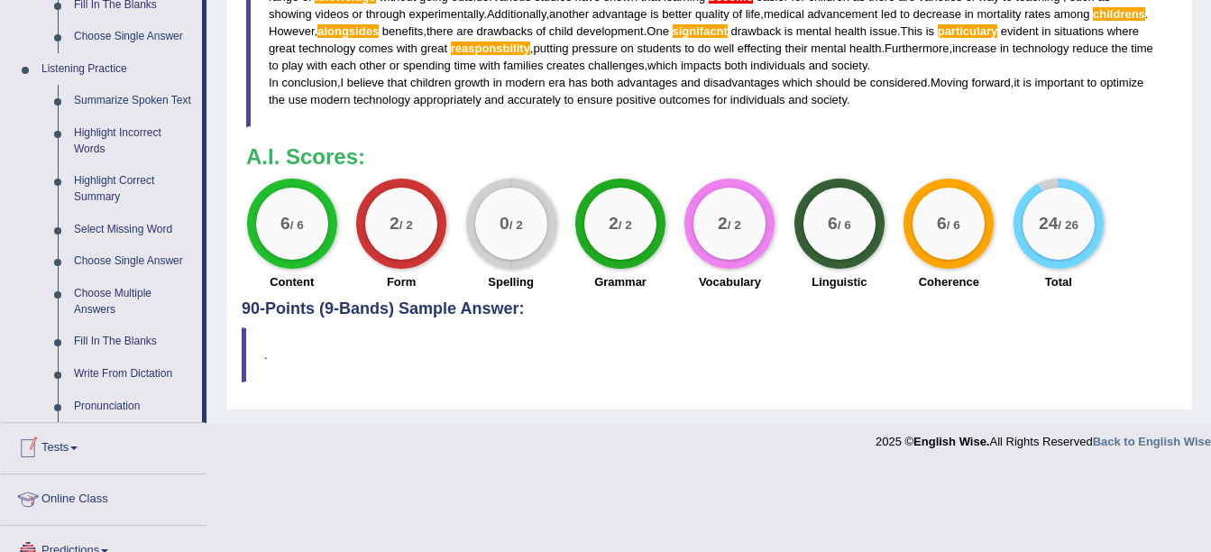
click at [61, 446] on link "Tests" at bounding box center [104, 445] width 206 height 45
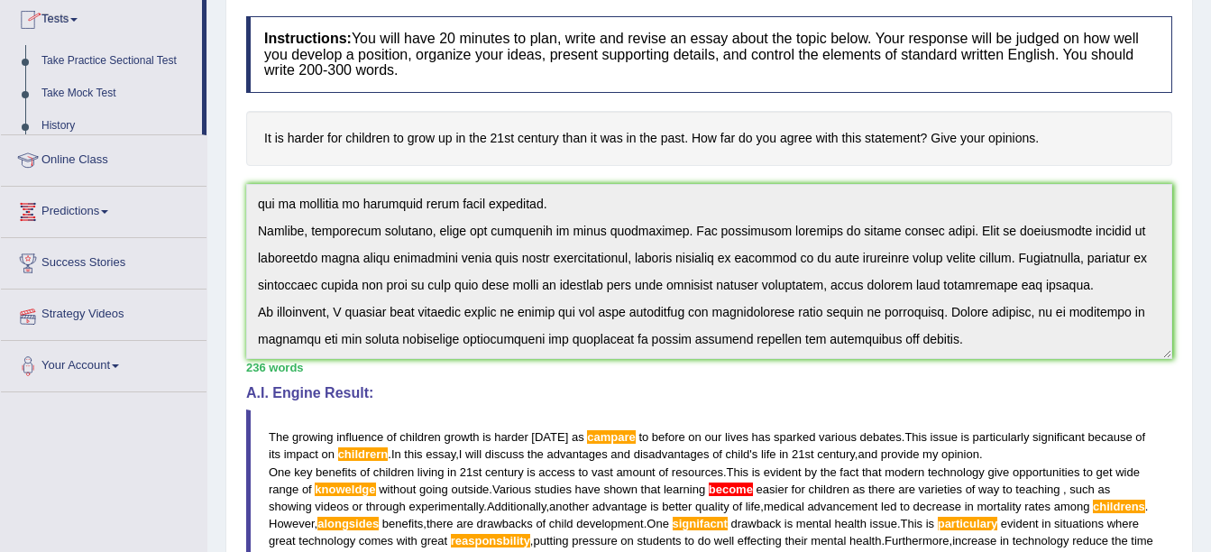
scroll to position [232, 0]
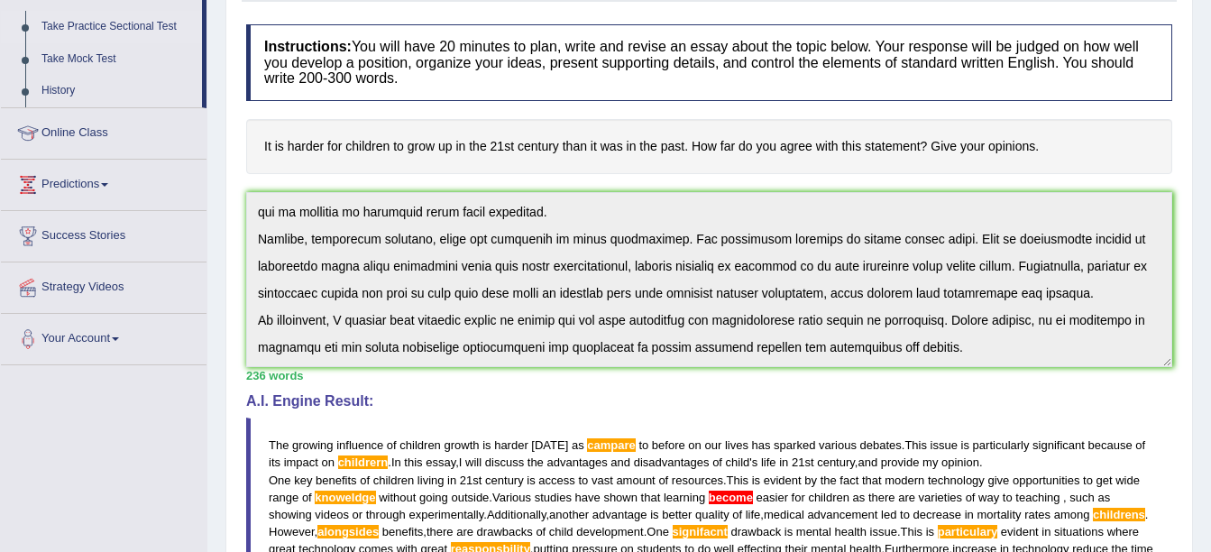
click at [134, 21] on link "Take Practice Sectional Test" at bounding box center [117, 27] width 169 height 32
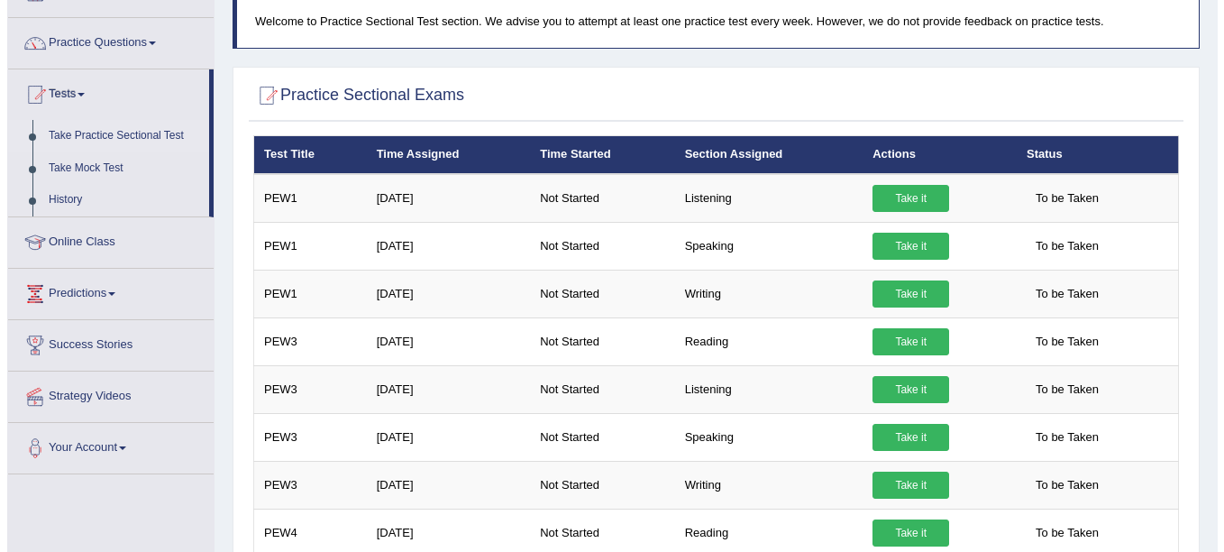
scroll to position [24, 0]
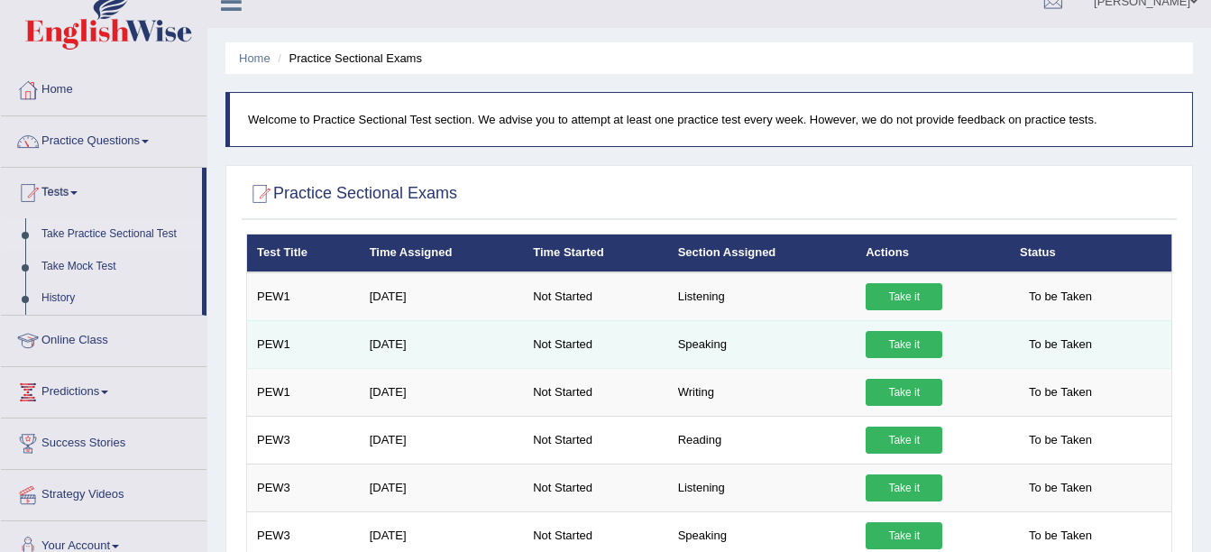
click at [894, 336] on link "Take it" at bounding box center [904, 344] width 77 height 27
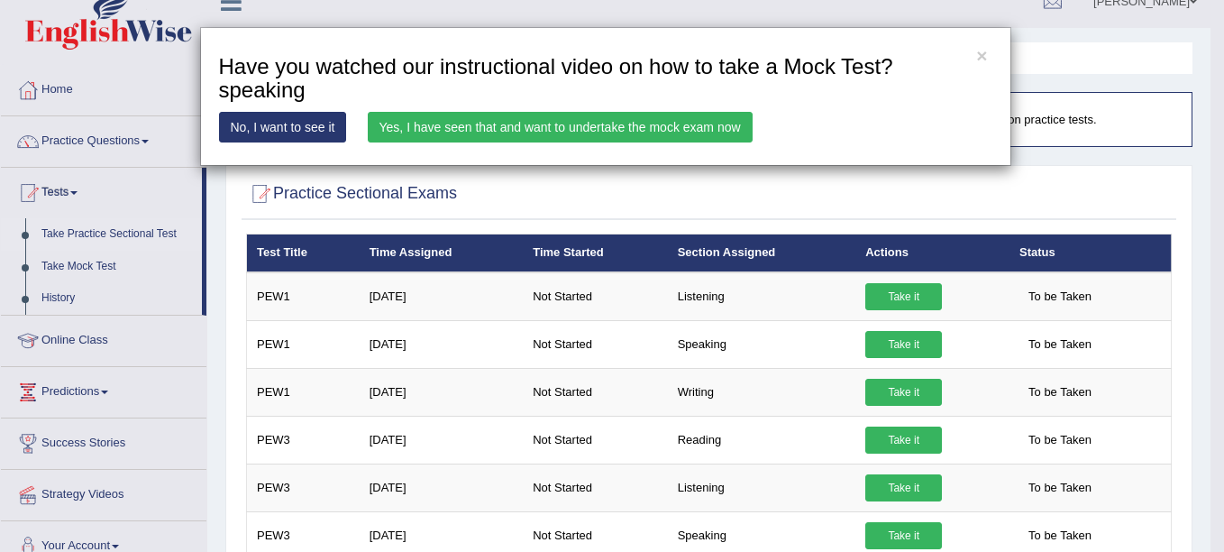
click at [625, 132] on link "Yes, I have seen that and want to undertake the mock exam now" at bounding box center [560, 127] width 385 height 31
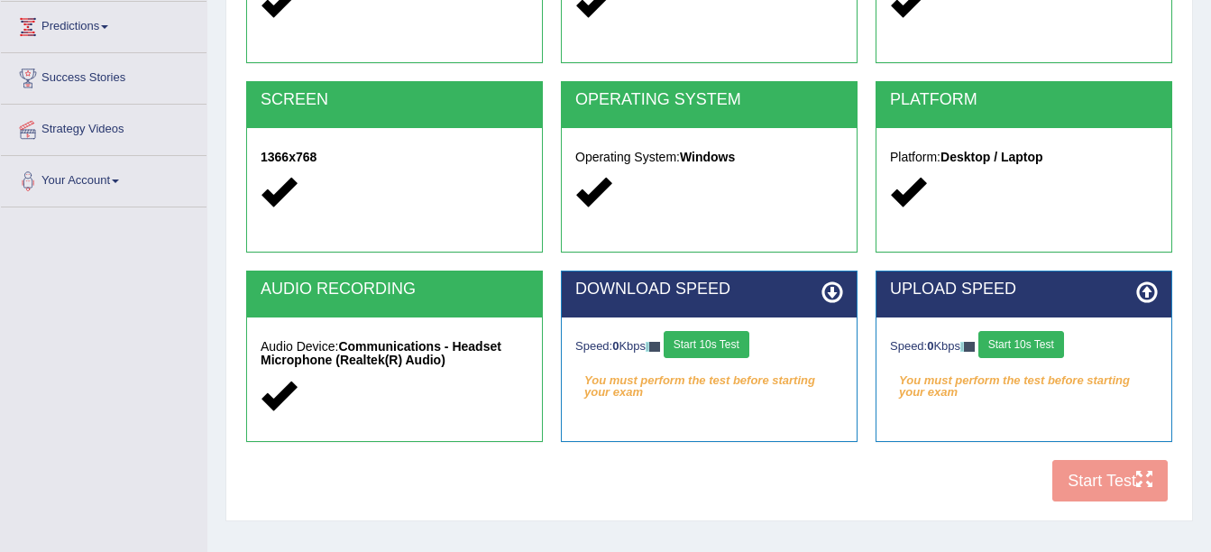
scroll to position [395, 0]
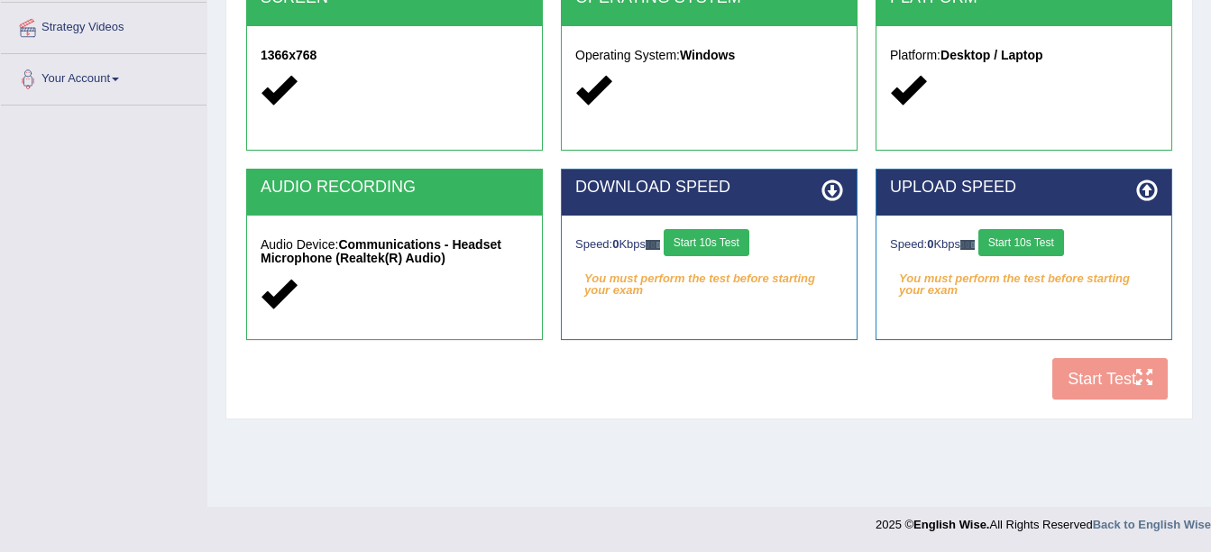
click at [1102, 371] on div "COOKIES Cookies Enabled JAVASCRIPT Javascript Enabled BROWSER Browser: Chrome S…" at bounding box center [709, 99] width 935 height 619
click at [1116, 372] on div "COOKIES Cookies Enabled JAVASCRIPT Javascript Enabled BROWSER Browser: Chrome S…" at bounding box center [709, 99] width 935 height 619
click at [1119, 371] on div "COOKIES Cookies Enabled JAVASCRIPT Javascript Enabled BROWSER Browser: Chrome S…" at bounding box center [709, 99] width 935 height 619
click at [1120, 371] on div "COOKIES Cookies Enabled JAVASCRIPT Javascript Enabled BROWSER Browser: Chrome S…" at bounding box center [709, 99] width 935 height 619
click at [1123, 371] on div "COOKIES Cookies Enabled JAVASCRIPT Javascript Enabled BROWSER Browser: Chrome S…" at bounding box center [709, 99] width 935 height 619
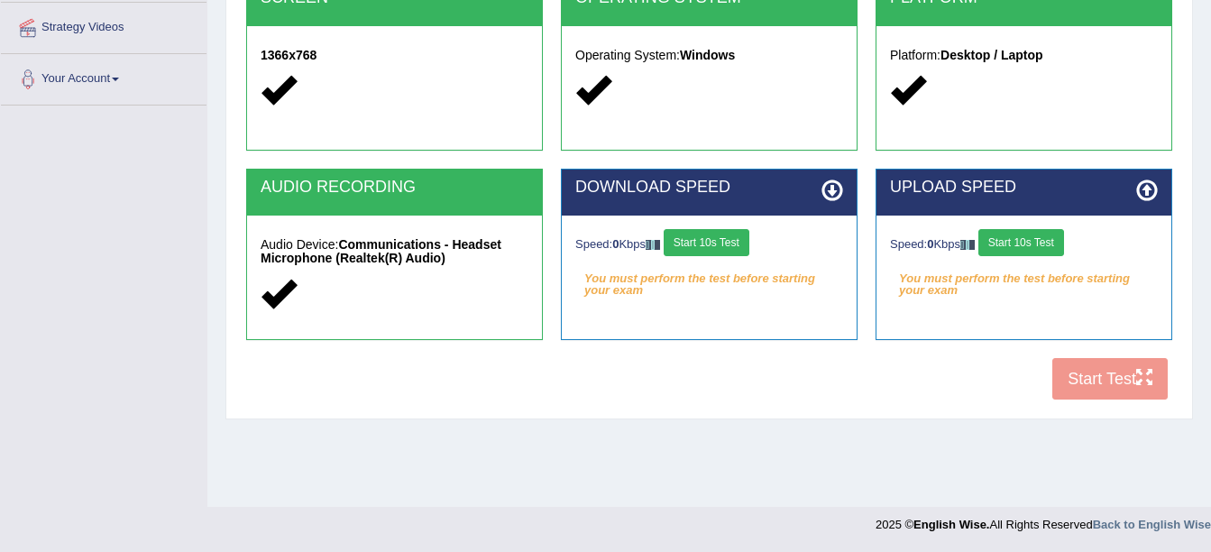
click at [1122, 372] on div "COOKIES Cookies Enabled JAVASCRIPT Javascript Enabled BROWSER Browser: Chrome S…" at bounding box center [709, 99] width 935 height 619
click at [1120, 372] on div "COOKIES Cookies Enabled JAVASCRIPT Javascript Enabled BROWSER Browser: Chrome S…" at bounding box center [709, 99] width 935 height 619
click at [1122, 371] on div "COOKIES Cookies Enabled JAVASCRIPT Javascript Enabled BROWSER Browser: Chrome S…" at bounding box center [709, 99] width 935 height 619
click at [1118, 371] on div "COOKIES Cookies Enabled JAVASCRIPT Javascript Enabled BROWSER Browser: Chrome S…" at bounding box center [709, 99] width 935 height 619
click at [1145, 189] on icon at bounding box center [1147, 190] width 22 height 22
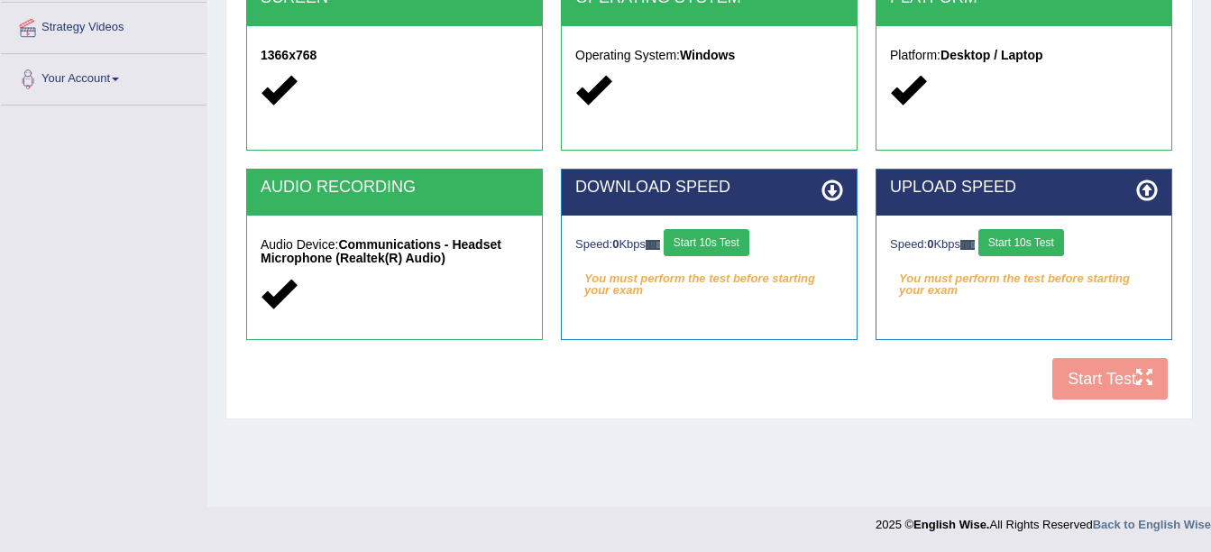
click at [842, 203] on div "DOWNLOAD SPEED" at bounding box center [709, 192] width 295 height 46
click at [841, 199] on icon at bounding box center [832, 190] width 22 height 22
click at [841, 197] on icon at bounding box center [832, 190] width 22 height 22
click at [694, 250] on button "Start 10s Test" at bounding box center [707, 242] width 86 height 27
click at [1039, 242] on button "Start 10s Test" at bounding box center [1021, 242] width 86 height 27
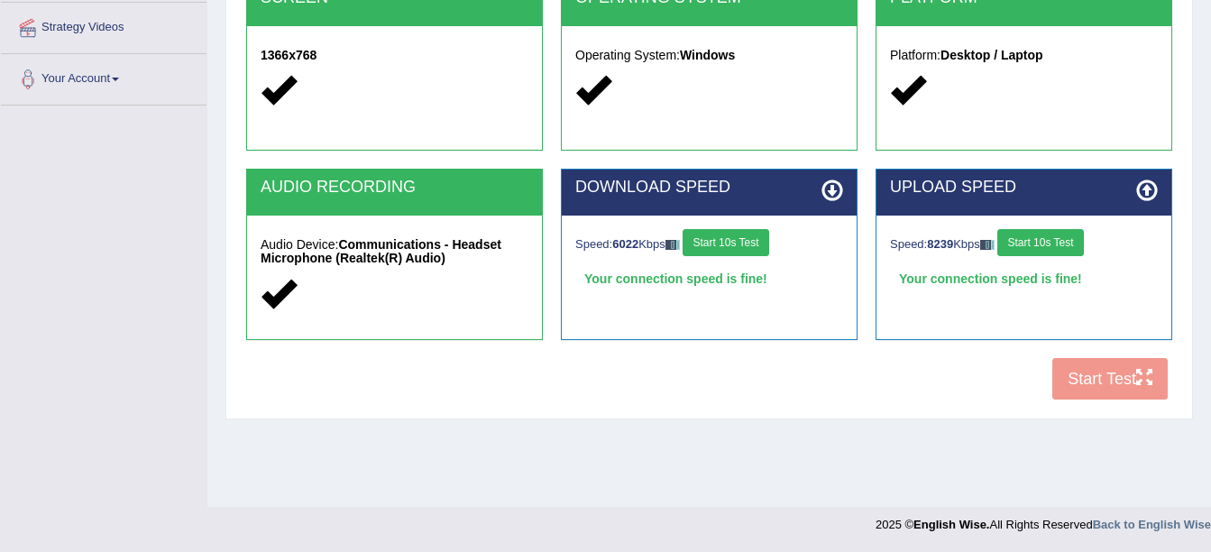
click at [1079, 371] on div "COOKIES Cookies Enabled JAVASCRIPT Javascript Enabled BROWSER Browser: Chrome S…" at bounding box center [709, 99] width 935 height 619
click at [1096, 405] on div "COOKIES Cookies Enabled JAVASCRIPT Javascript Enabled BROWSER Browser: Chrome S…" at bounding box center [709, 99] width 935 height 619
click at [1096, 404] on div "COOKIES Cookies Enabled JAVASCRIPT Javascript Enabled BROWSER Browser: Chrome S…" at bounding box center [709, 99] width 935 height 619
click at [1090, 385] on button "Start Test" at bounding box center [1109, 378] width 115 height 41
